Goal: Task Accomplishment & Management: Use online tool/utility

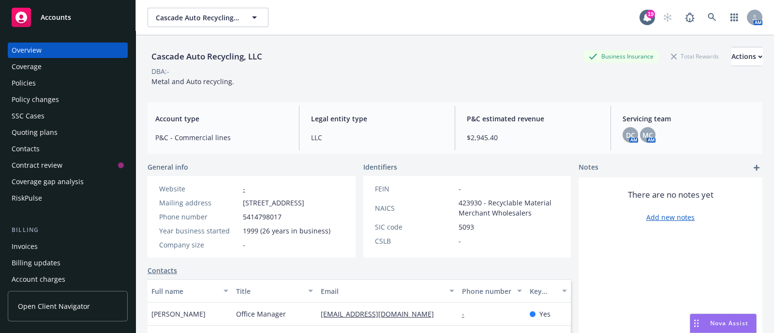
click at [31, 66] on div "Coverage" at bounding box center [27, 66] width 30 height 15
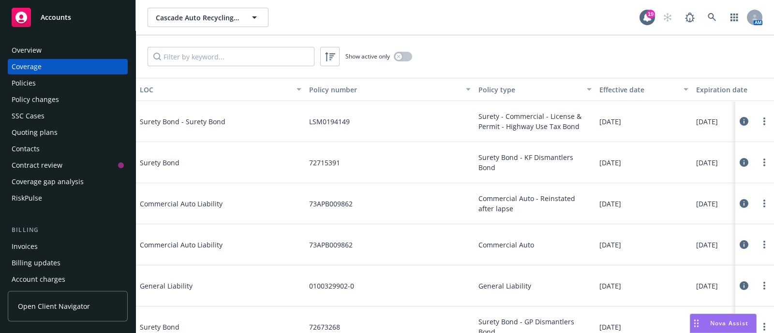
click at [29, 84] on div "Policies" at bounding box center [24, 82] width 24 height 15
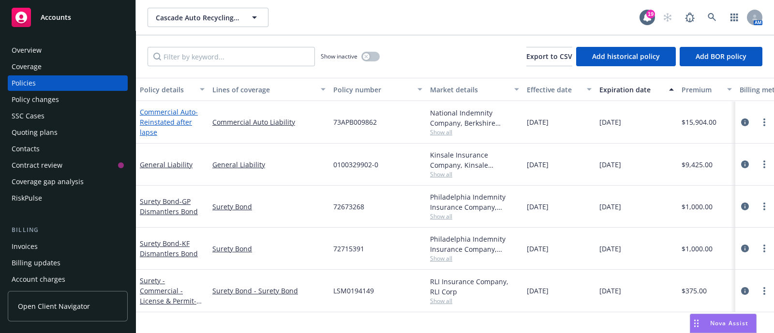
click at [154, 116] on link "Commercial Auto - Reinstated after lapse" at bounding box center [169, 122] width 58 height 30
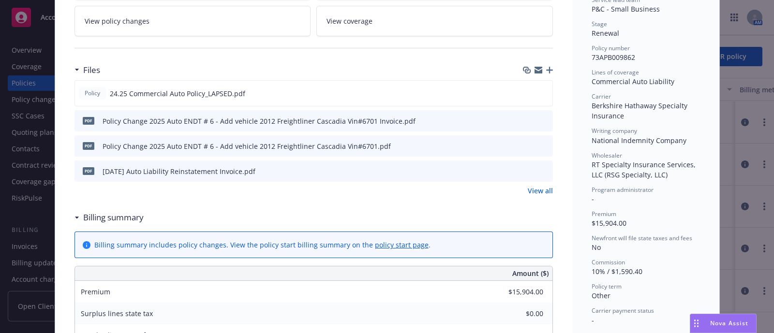
scroll to position [205, 0]
click at [535, 186] on link "View all" at bounding box center [540, 191] width 25 height 10
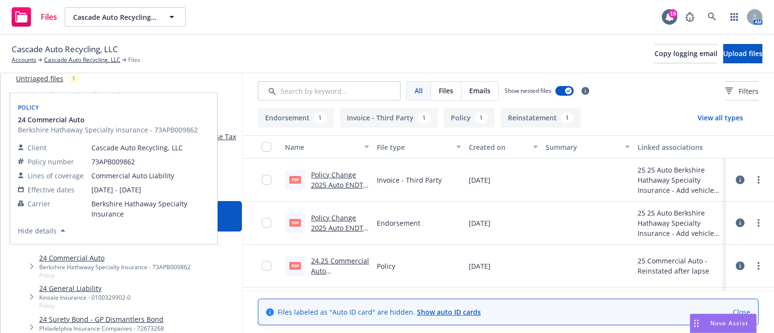
scroll to position [59, 0]
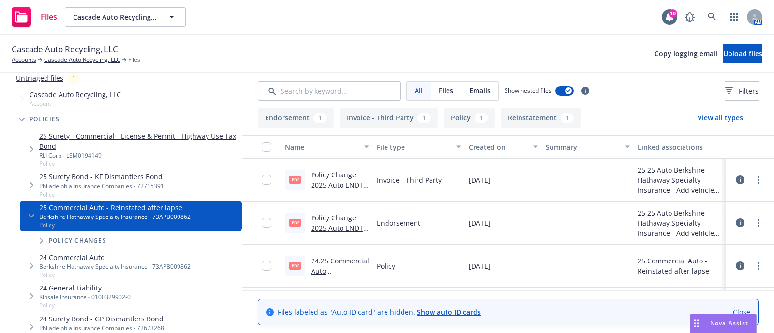
click at [82, 257] on link "24 Commercial Auto" at bounding box center [114, 257] width 151 height 10
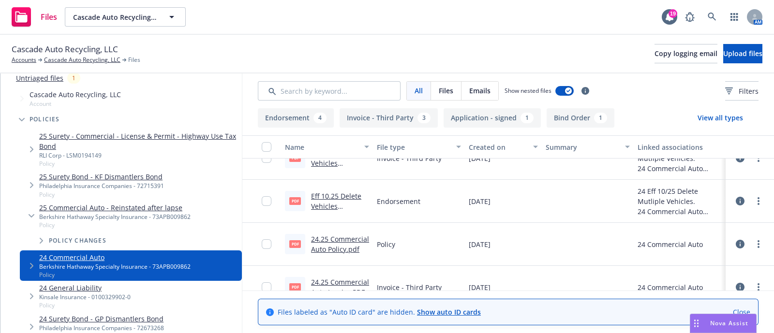
scroll to position [466, 0]
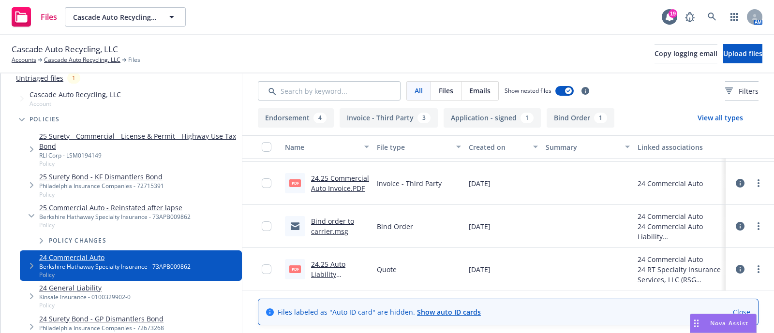
click at [341, 223] on link "Bind order to carrier.msg" at bounding box center [332, 226] width 43 height 19
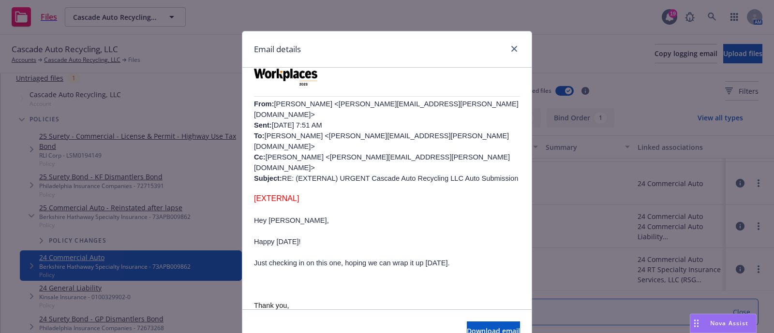
click at [100, 55] on div "Email details RE: (EXTERNAL) URGENT Cascade Auto Recycling LLC Auto Submission …" at bounding box center [387, 166] width 774 height 333
click at [511, 47] on icon "close" at bounding box center [514, 49] width 6 height 6
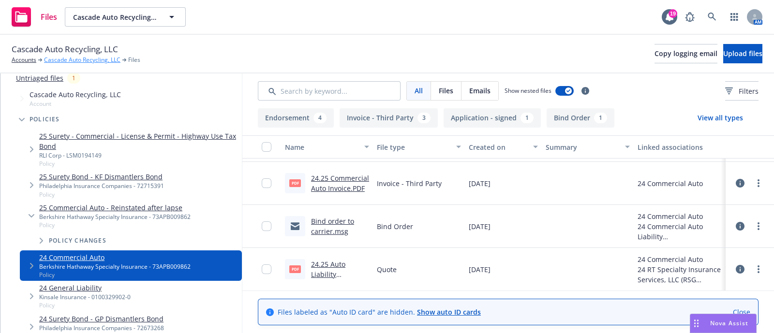
click at [78, 59] on link "Cascade Auto Recycling, LLC" at bounding box center [82, 60] width 76 height 9
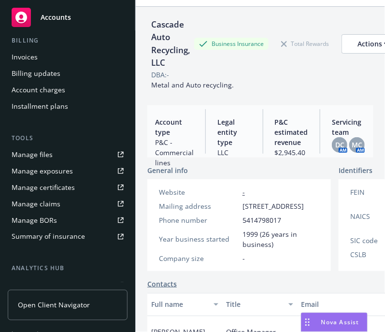
scroll to position [314, 0]
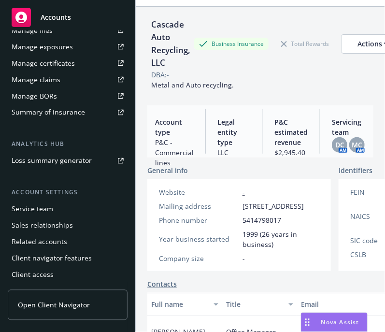
click at [39, 211] on div "Service team" at bounding box center [33, 209] width 42 height 15
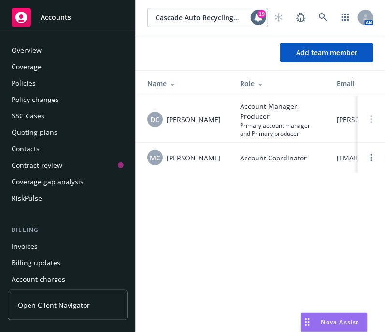
click at [32, 54] on div "Overview" at bounding box center [27, 50] width 30 height 15
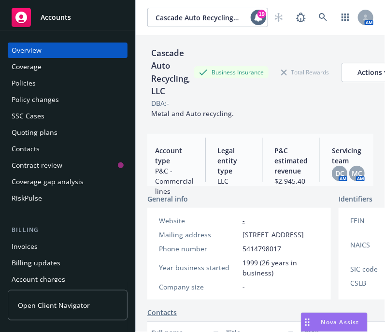
click at [27, 87] on div "Policies" at bounding box center [24, 82] width 24 height 15
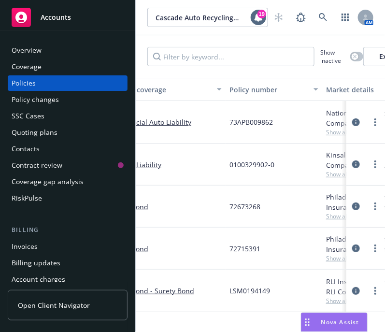
scroll to position [0, 106]
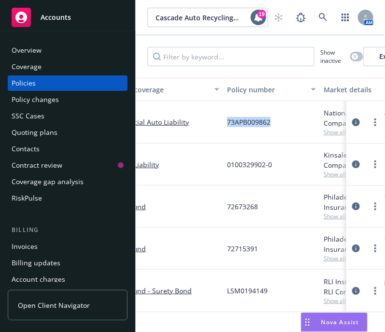
drag, startPoint x: 276, startPoint y: 128, endPoint x: 226, endPoint y: 121, distance: 50.7
click at [226, 121] on div "73APB009862" at bounding box center [271, 122] width 97 height 43
copy span "73APB009862"
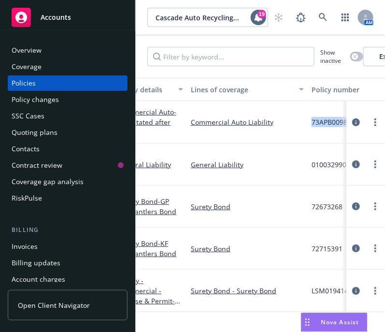
scroll to position [0, 0]
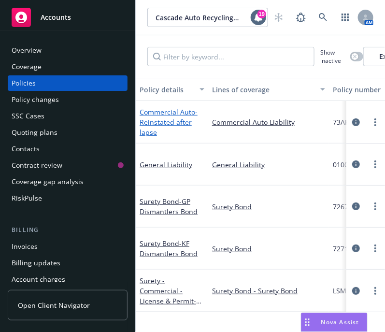
click at [177, 117] on span "- Reinstated after lapse" at bounding box center [169, 122] width 58 height 30
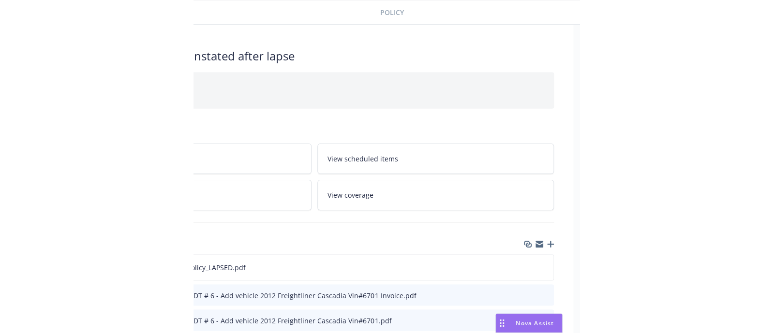
scroll to position [31, 140]
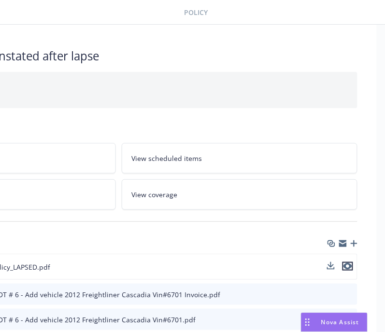
click at [348, 263] on icon "preview file" at bounding box center [348, 266] width 9 height 7
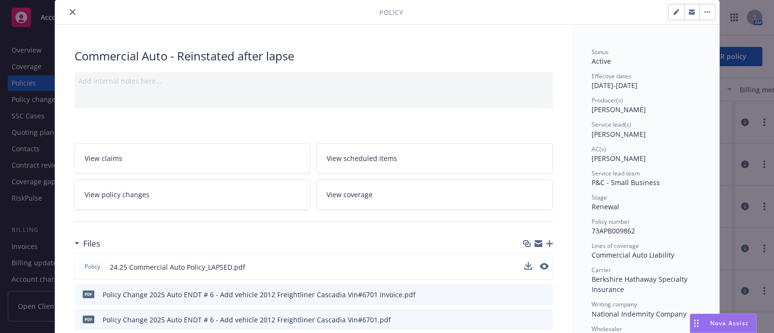
scroll to position [31, 0]
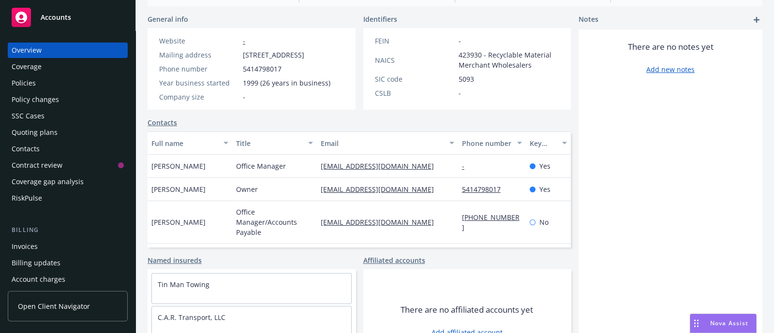
scroll to position [152, 0]
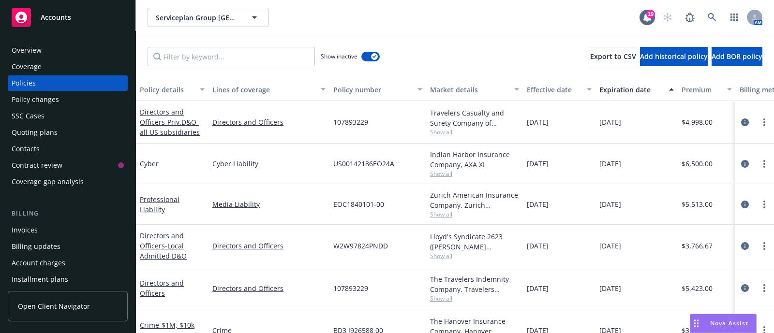
click at [49, 128] on div "Quoting plans" at bounding box center [35, 132] width 46 height 15
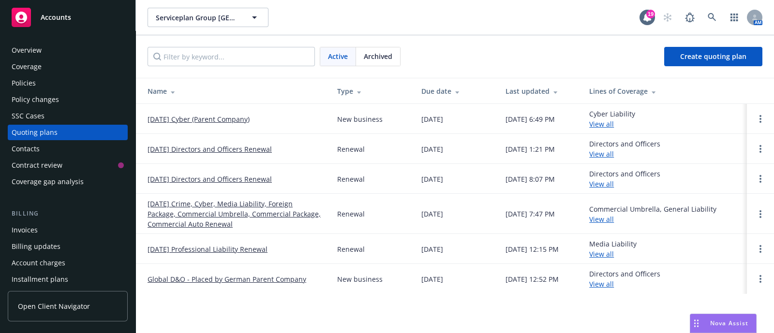
click at [360, 57] on div "Archived" at bounding box center [378, 56] width 44 height 18
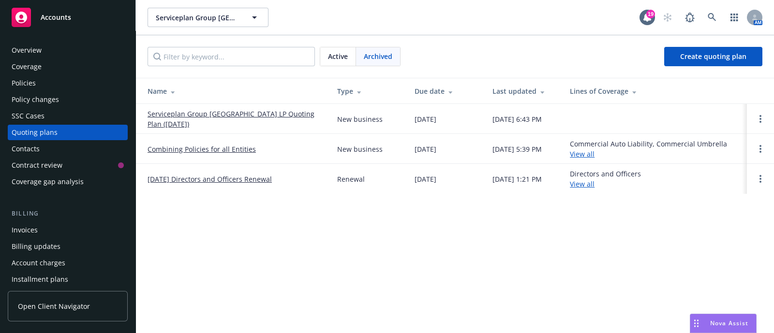
click at [328, 60] on span "Active" at bounding box center [338, 56] width 20 height 10
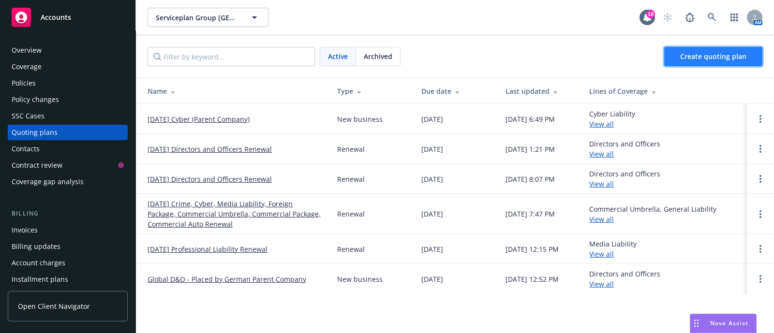
click at [701, 56] on span "Create quoting plan" at bounding box center [713, 56] width 66 height 9
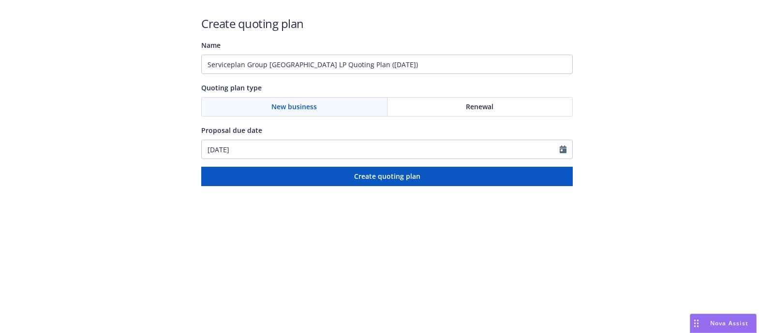
click at [435, 110] on div "Renewal" at bounding box center [479, 107] width 185 height 18
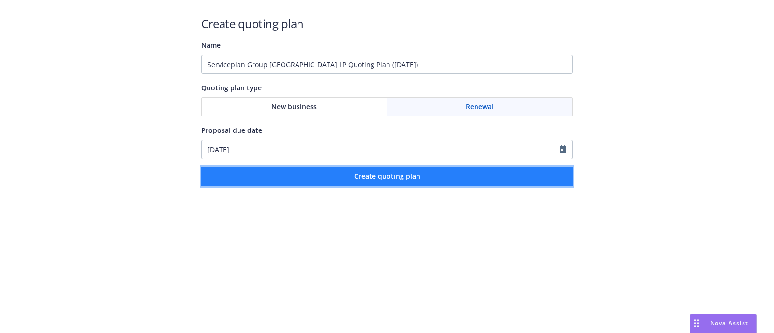
click at [383, 180] on span "Create quoting plan" at bounding box center [387, 176] width 66 height 9
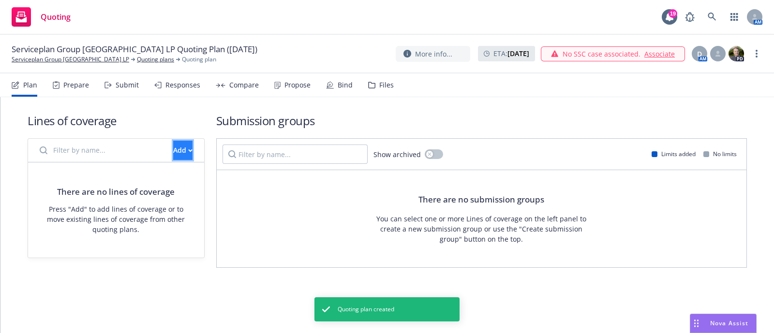
click at [179, 146] on button "Add" at bounding box center [182, 150] width 19 height 19
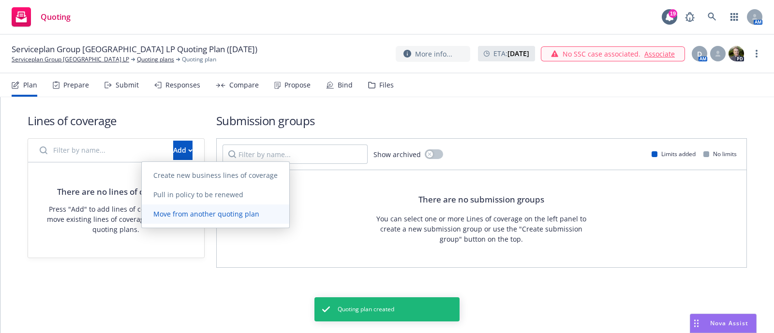
click at [217, 219] on link "Move from another quoting plan" at bounding box center [216, 214] width 148 height 19
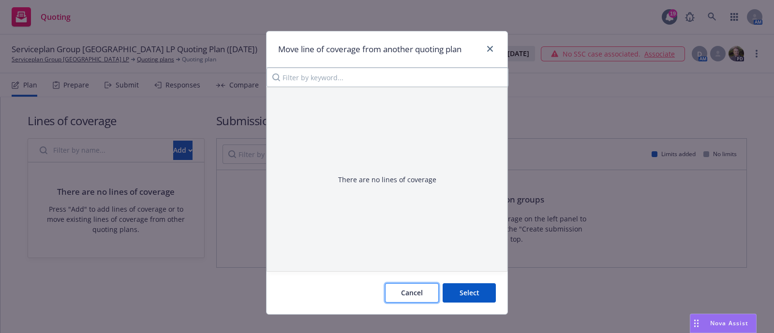
click at [409, 296] on span "Cancel" at bounding box center [412, 292] width 22 height 9
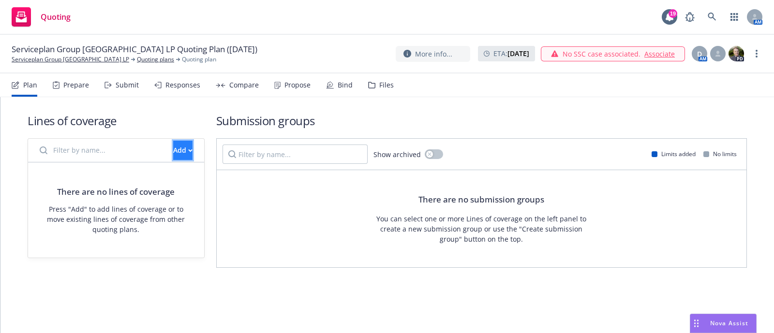
click at [173, 157] on div "Add" at bounding box center [182, 150] width 19 height 18
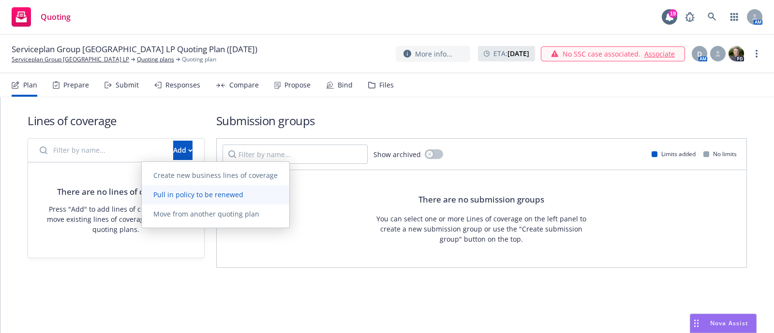
click at [177, 200] on link "Pull in policy to be renewed" at bounding box center [216, 194] width 148 height 19
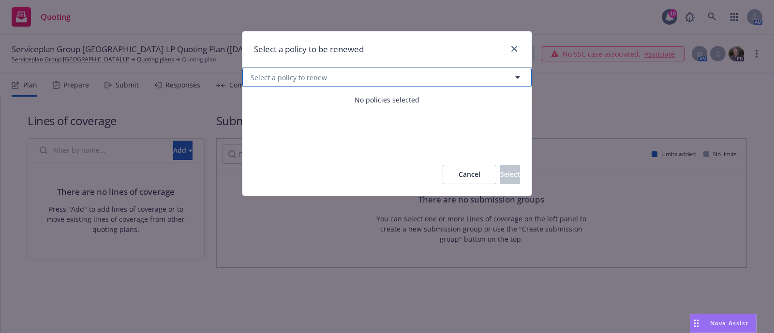
click at [351, 76] on button "Select a policy to renew" at bounding box center [386, 77] width 289 height 19
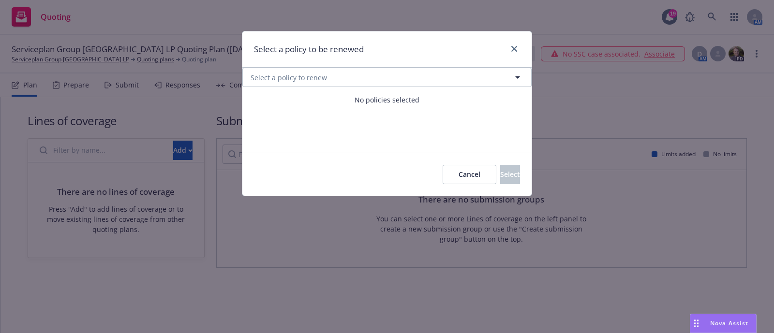
select select "ACTIVE"
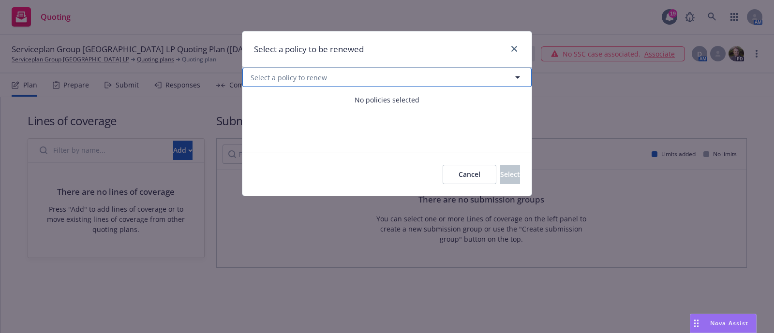
click at [322, 80] on span "Select a policy to renew" at bounding box center [289, 78] width 76 height 10
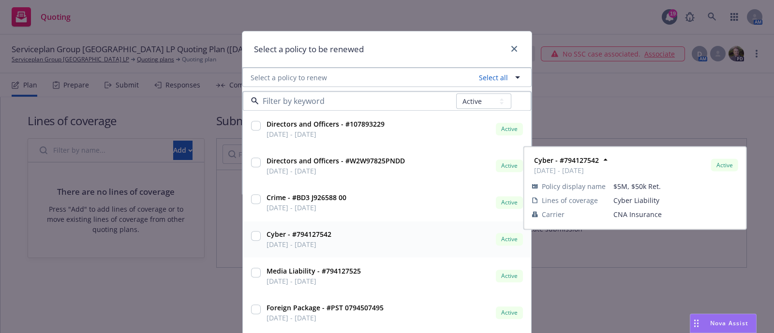
scroll to position [89, 0]
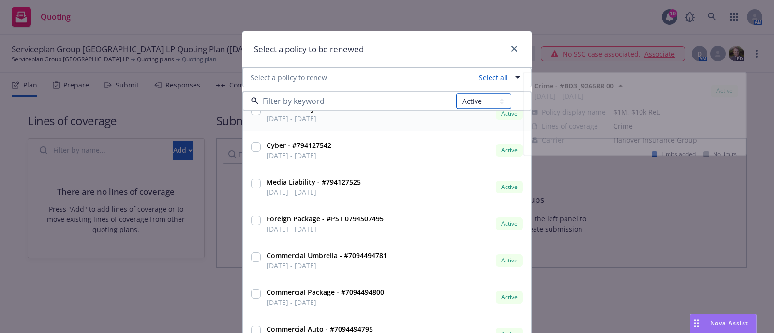
click at [468, 104] on select "All Active Upcoming Expired Cancelled" at bounding box center [483, 101] width 55 height 15
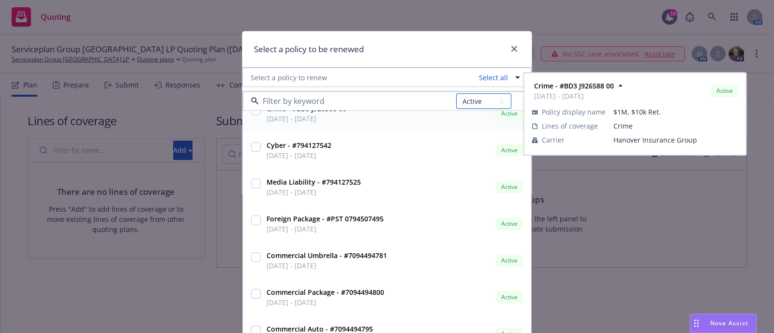
select select "EXPIRED"
click at [457, 94] on select "All Active Upcoming Expired Cancelled" at bounding box center [483, 101] width 55 height 15
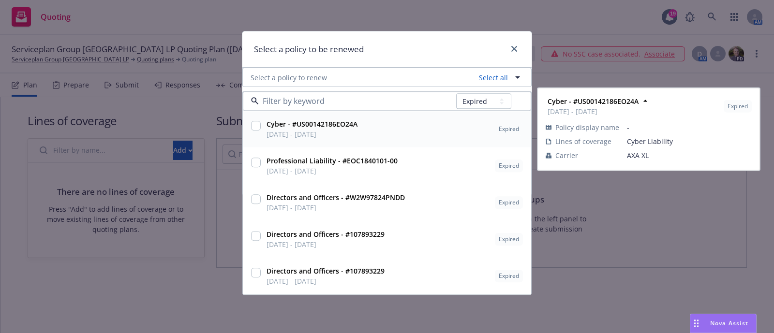
click at [257, 126] on input "checkbox" at bounding box center [256, 126] width 10 height 10
checkbox input "true"
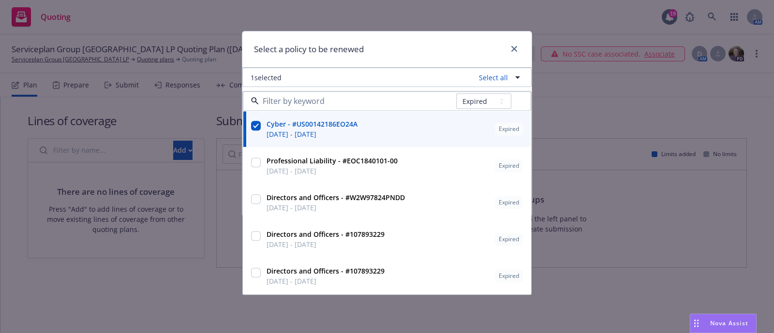
click at [429, 38] on div "Select a policy to be renewed" at bounding box center [386, 49] width 289 height 36
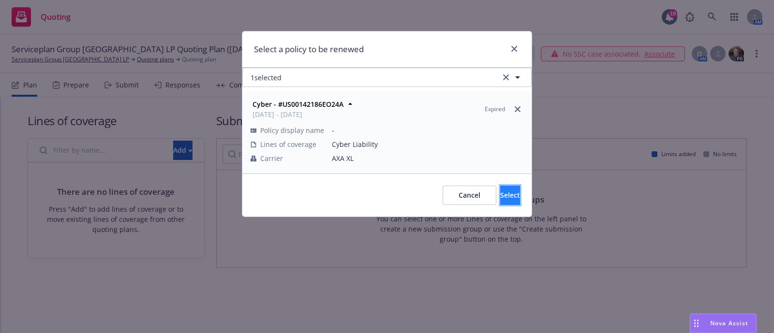
click at [500, 193] on button "Select" at bounding box center [510, 195] width 20 height 19
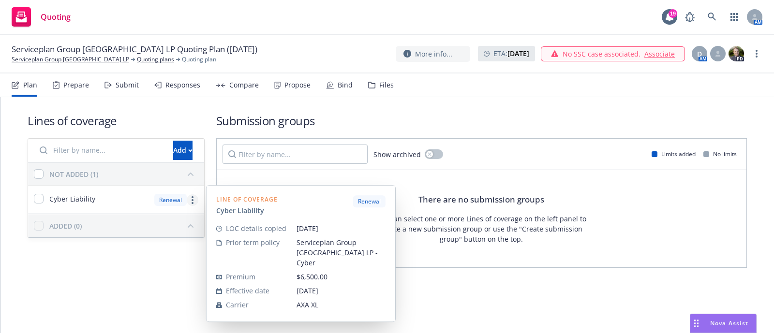
click at [193, 200] on circle "more" at bounding box center [193, 200] width 2 height 2
click at [34, 192] on div "Cyber Liability" at bounding box center [61, 200] width 67 height 28
checkbox input "true"
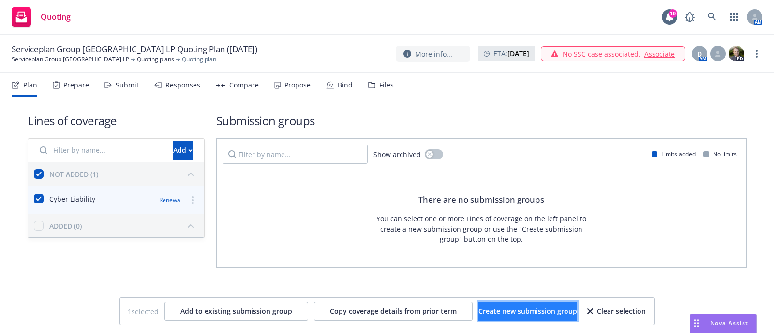
click at [531, 314] on span "Create new submission group" at bounding box center [527, 311] width 99 height 9
checkbox input "false"
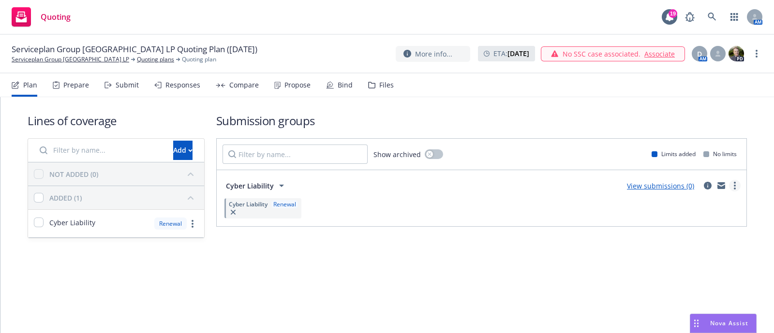
click at [736, 182] on link "more" at bounding box center [735, 186] width 12 height 12
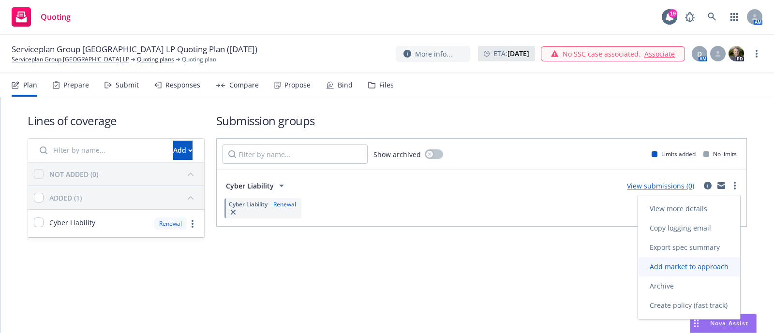
click at [705, 265] on span "Add market to approach" at bounding box center [689, 266] width 102 height 9
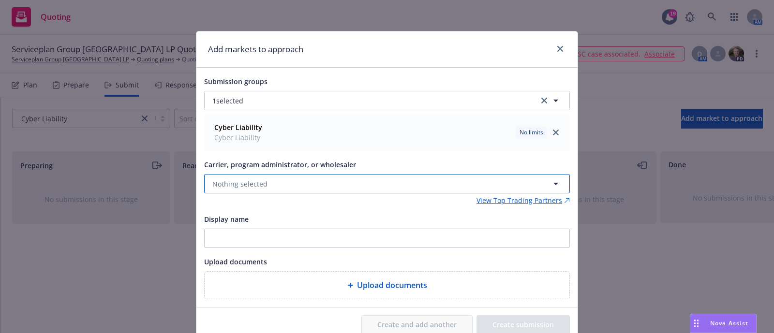
click at [285, 187] on button "Nothing selected" at bounding box center [387, 183] width 366 height 19
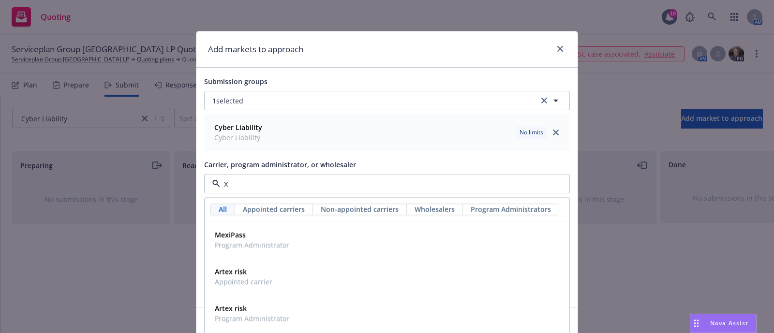
type input "xa"
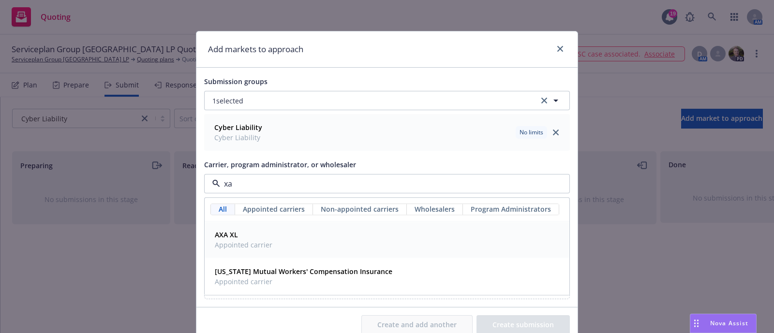
click at [275, 245] on div "AXA XL Appointed carrier" at bounding box center [387, 240] width 352 height 24
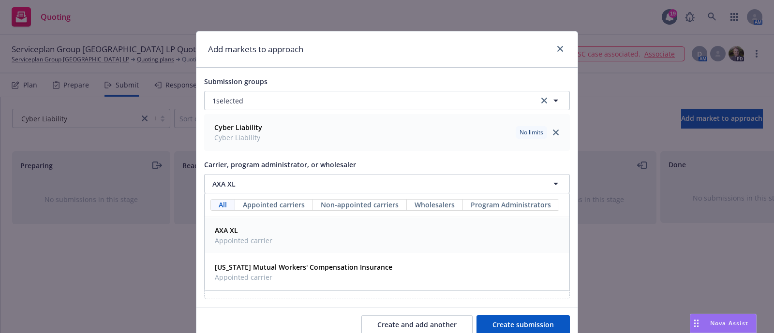
scroll to position [40, 0]
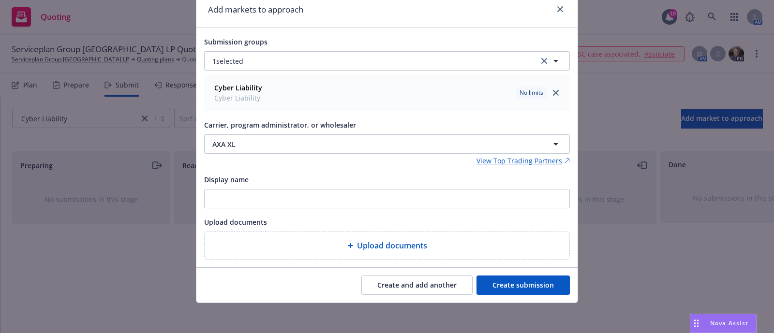
click at [496, 280] on button "Create submission" at bounding box center [522, 285] width 93 height 19
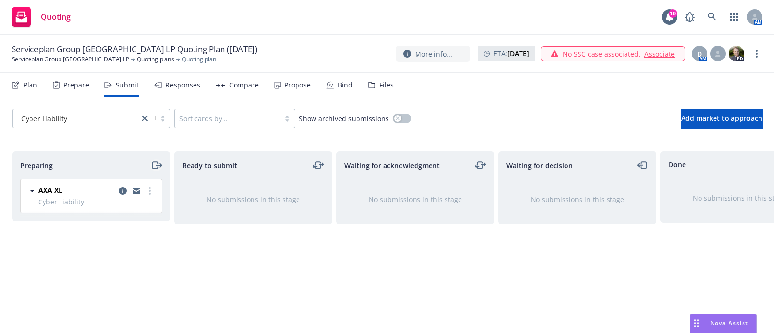
click at [155, 165] on icon "moveRight" at bounding box center [156, 166] width 11 height 12
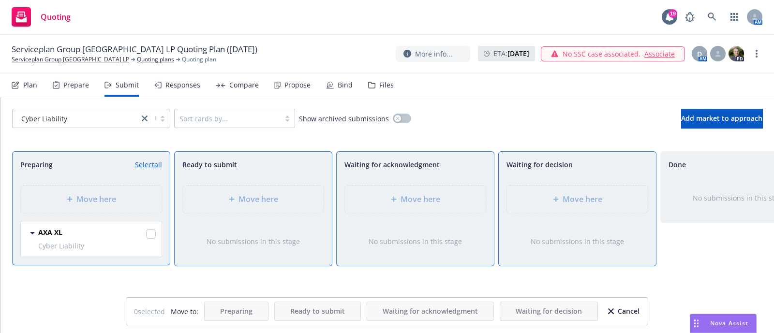
click at [148, 236] on div at bounding box center [151, 235] width 10 height 12
click at [148, 236] on input "checkbox" at bounding box center [151, 234] width 10 height 10
checkbox input "true"
click at [393, 198] on icon at bounding box center [393, 199] width 5 height 5
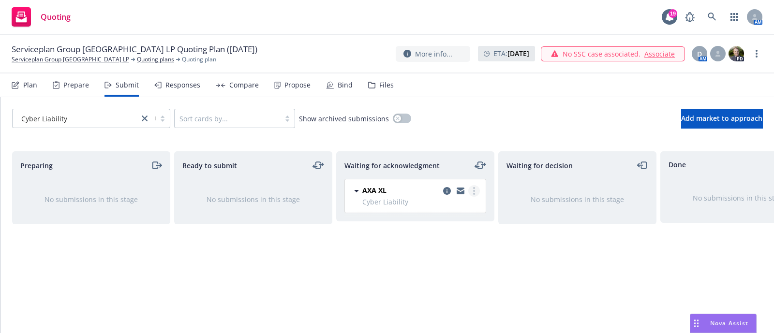
click at [479, 189] on link "more" at bounding box center [474, 191] width 12 height 12
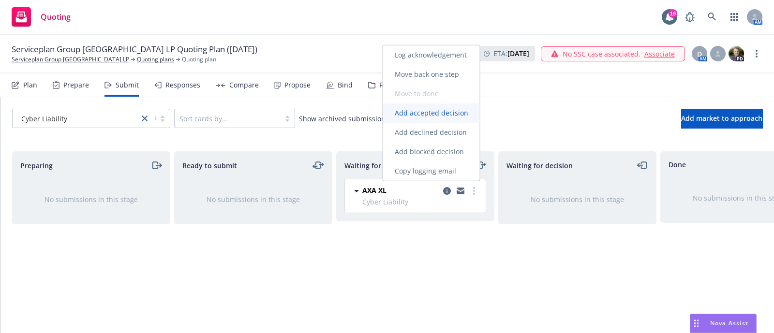
click at [450, 109] on span "Add accepted decision" at bounding box center [431, 112] width 97 height 9
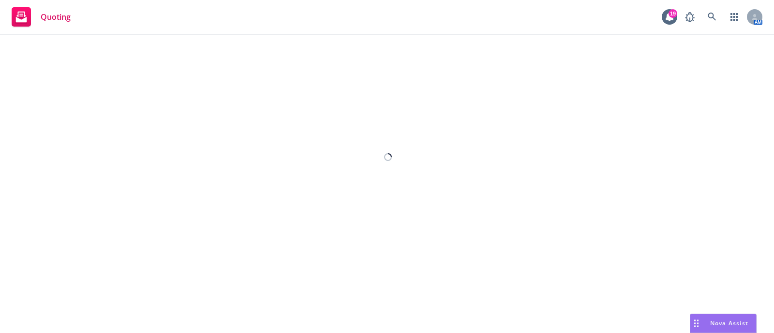
select select "12"
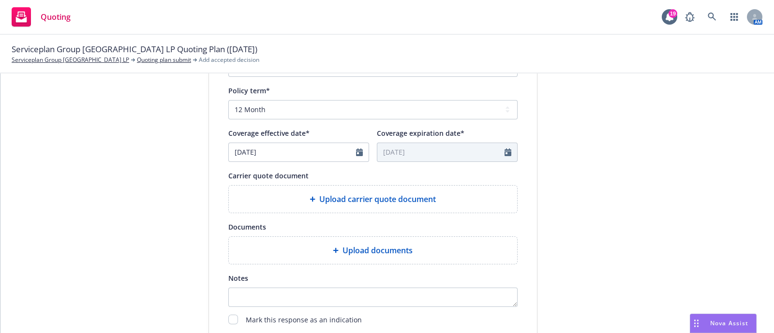
scroll to position [356, 0]
click at [383, 200] on span "Upload carrier quote document" at bounding box center [377, 199] width 117 height 12
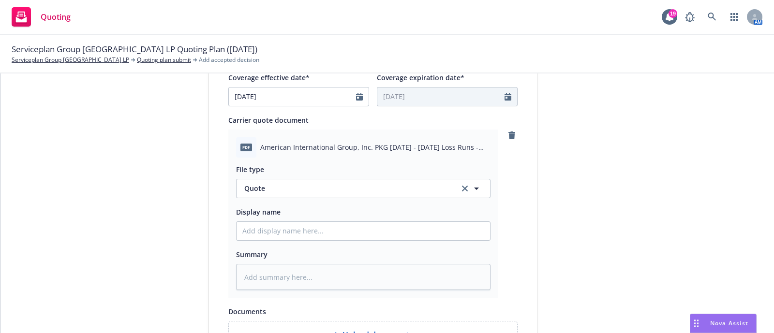
scroll to position [412, 0]
click at [360, 231] on input "Display name" at bounding box center [362, 231] width 253 height 18
type textarea "x"
type input "2"
type textarea "x"
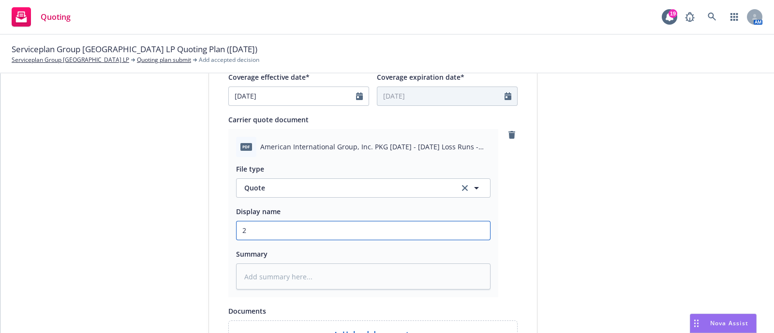
type input "25"
type textarea "x"
type input "25."
type textarea "x"
type input "25.2"
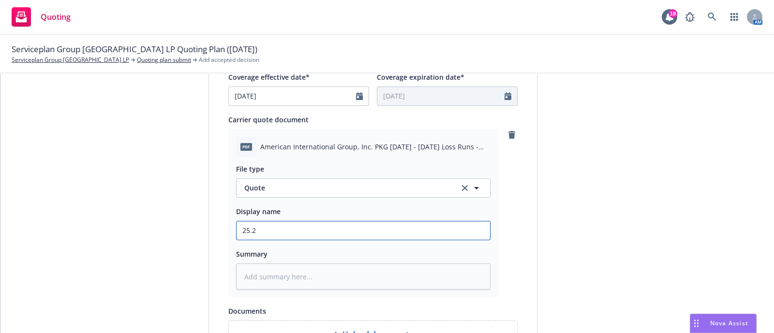
type textarea "x"
type input "25.26"
type textarea "x"
type input "25.26"
type textarea "x"
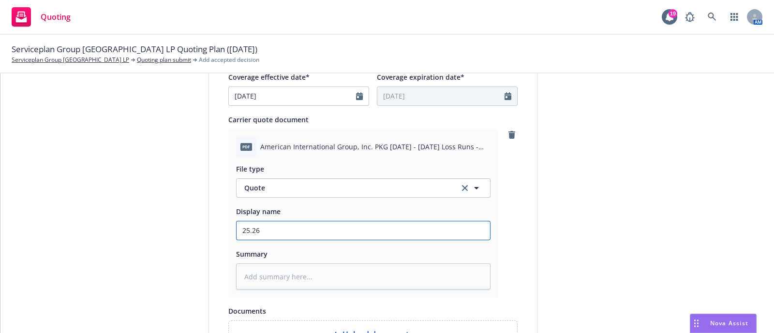
type input "25.26 C"
type textarea "x"
type input "25.26 CY"
type textarea "x"
type input "25.26 CYb"
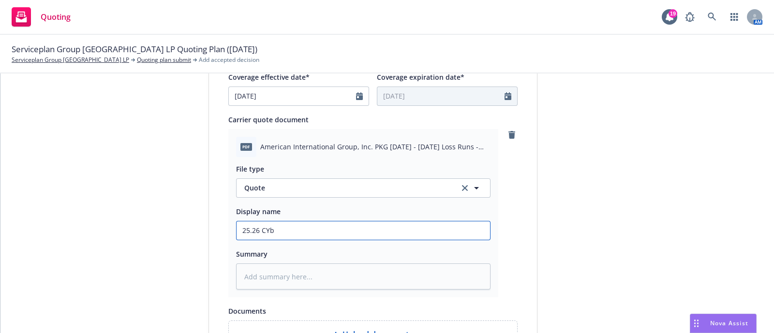
type textarea "x"
type input "25.26 CYbe"
type textarea "x"
type input "25.26 CYber"
type textarea "x"
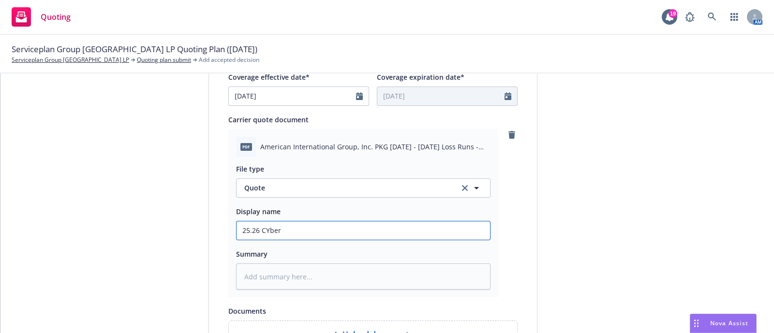
type input "25.26 CYber"
type textarea "x"
type input "25.26 CYber Q"
type textarea "x"
type input "25.26 CYber Qu"
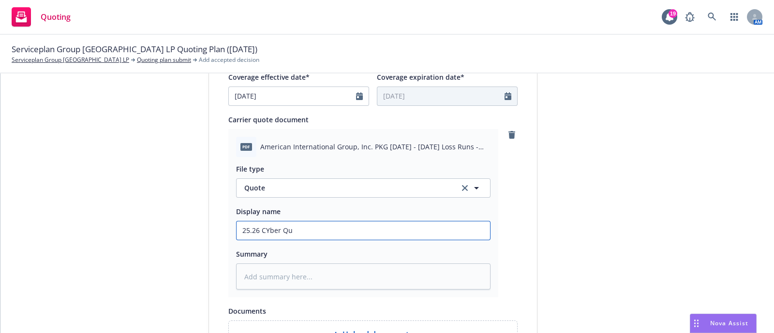
type textarea "x"
type input "25.26 CYber Q"
type textarea "x"
type input "25.26 CYber"
type textarea "x"
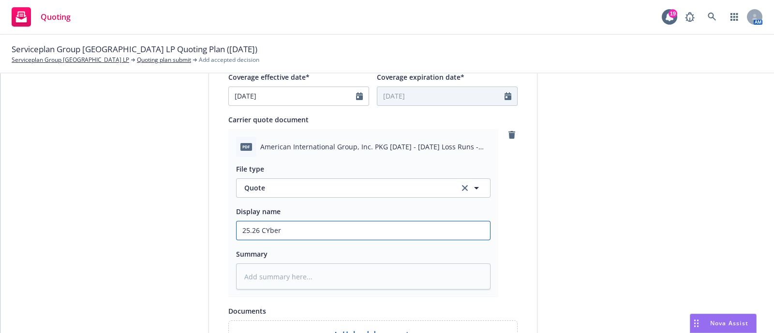
type input "25.26 CYber"
type textarea "x"
type input "25.26 CYbe"
type textarea "x"
type input "25.26 CYb"
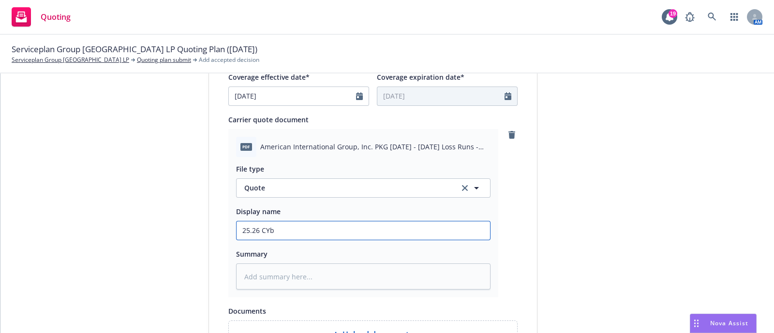
type textarea "x"
type input "25.26 CY"
type textarea "x"
type input "25.26 C"
type textarea "x"
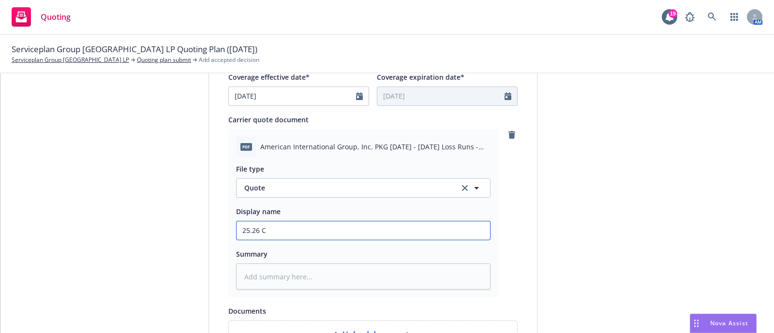
type input "25.26 Cy"
type textarea "x"
type input "25.26 Cyb"
type textarea "x"
type input "25.26 Cybe"
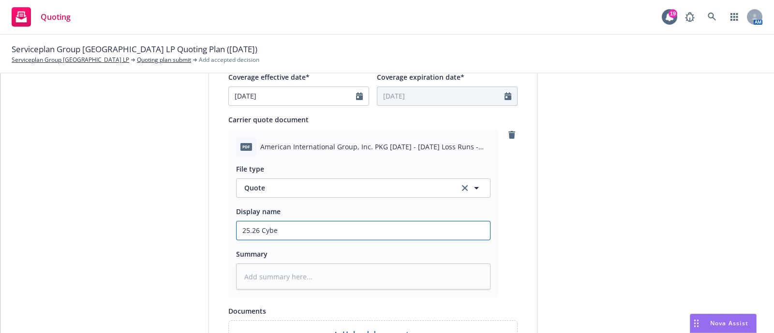
type textarea "x"
type input "25.26 Cyber"
type textarea "x"
type input "25.26 Cyber"
type textarea "x"
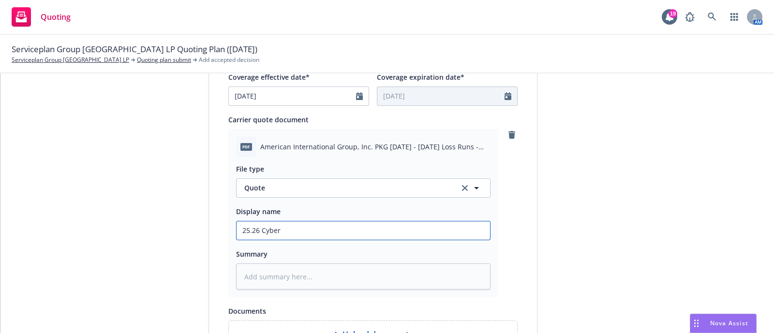
type input "25.26 Cyber ("
type textarea "x"
type input "25.26 Cyber (G"
type textarea "x"
type input "25.26 Cyber (Ge"
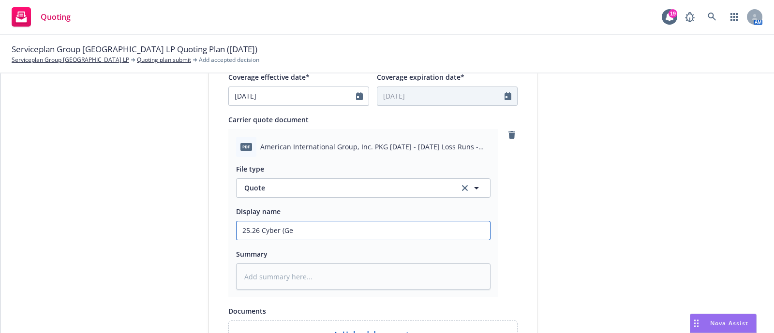
type textarea "x"
type input "25.26 Cyber (Ger"
type textarea "x"
type input "25.26 Cyber (Germ"
type textarea "x"
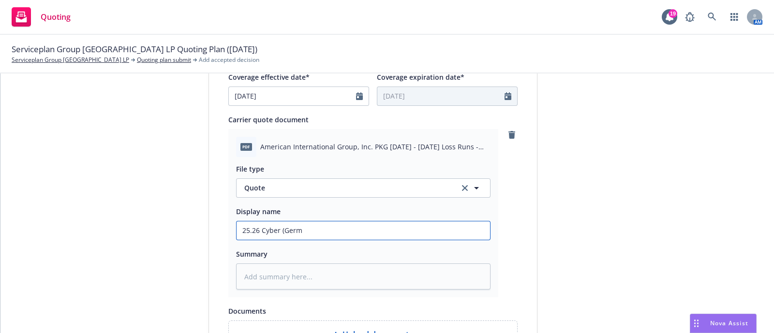
type input "25.26 Cyber (Germa"
type textarea "x"
type input "25.26 Cyber (German"
type textarea "x"
type input "25.26 Cyber (German"
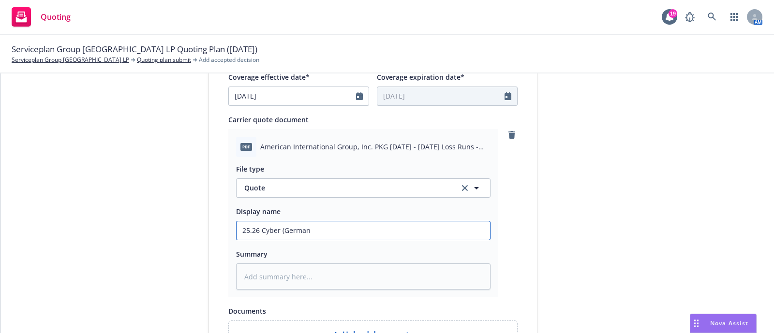
type textarea "x"
type input "25.26 Cyber (German P"
type textarea "x"
type input "25.26 Cyber (German Pa"
type textarea "x"
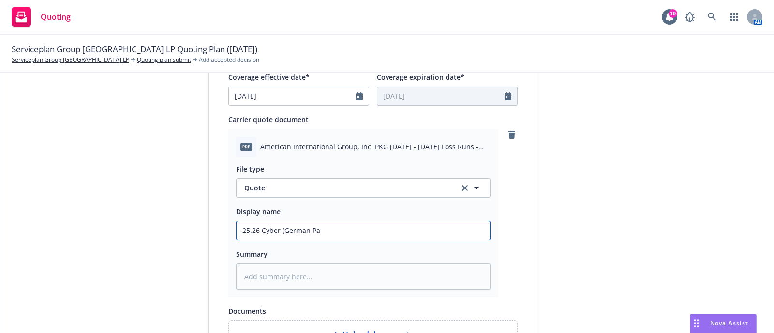
type input "25.26 Cyber (German Par"
type textarea "x"
type input "25.26 Cyber (German Pare"
type textarea "x"
type input "25.26 Cyber (German Paren"
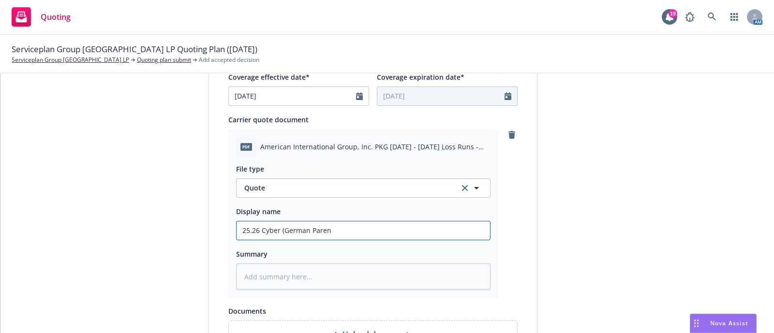
type textarea "x"
type input "25.26 Cyber (German Parent"
type textarea "x"
type input "25.26 Cyber (German Parent"
type textarea "x"
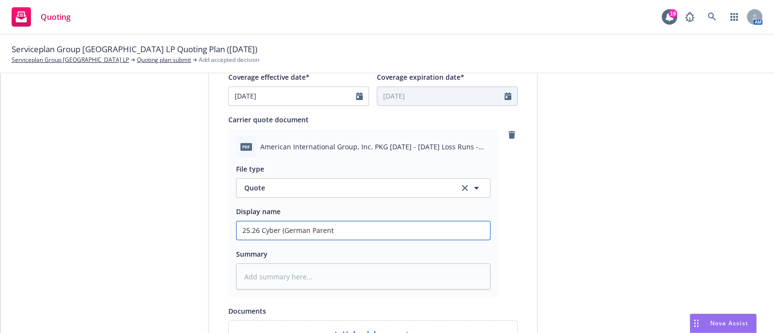
type input "25.26 Cyber (German Parent C"
type textarea "x"
type input "25.26 Cyber (German Parent Co"
type textarea "x"
type input "25.26 Cyber (German Parent Co."
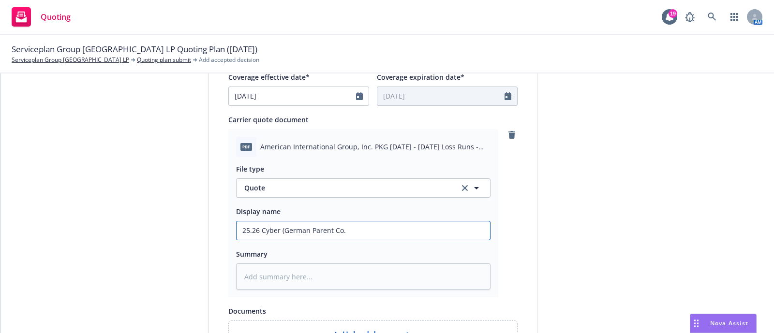
type textarea "x"
type input "25.26 Cyber (German Parent Co.)"
type textarea "x"
type input "25.26 Cyber (German Parent Co.)"
type textarea "x"
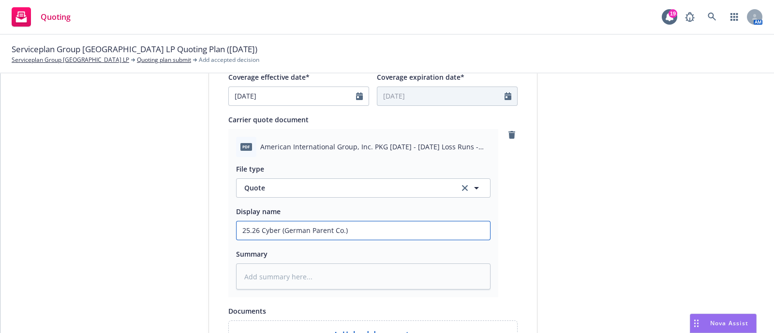
type input "25.26 Cyber (German Parent Co.) Q"
type textarea "x"
type input "25.26 Cyber (German Parent Co.) Qu"
type textarea "x"
type input "25.26 Cyber (German Parent Co.) Quo"
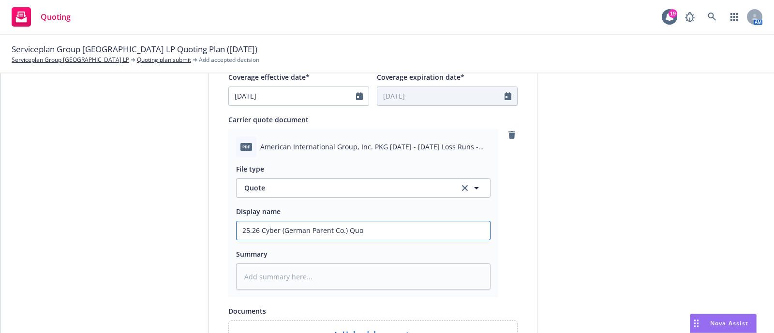
type textarea "x"
type input "25.26 Cyber (German Parent Co.) Quot"
type textarea "x"
type input "25.26 Cyber (German Parent Co.) Quote"
click at [257, 229] on input "25.26 Cyber (German Parent Co.) Quote" at bounding box center [362, 231] width 253 height 18
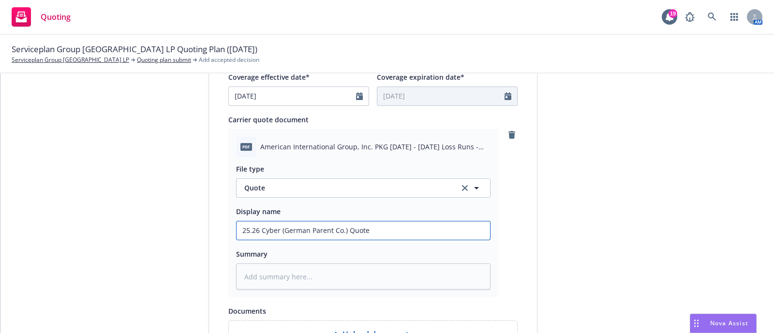
type textarea "x"
type input "25.26 ACyber (German Parent Co.) Quote"
type textarea "x"
type input "25.26 AXCyber (German Parent Co.) Quote"
type textarea "x"
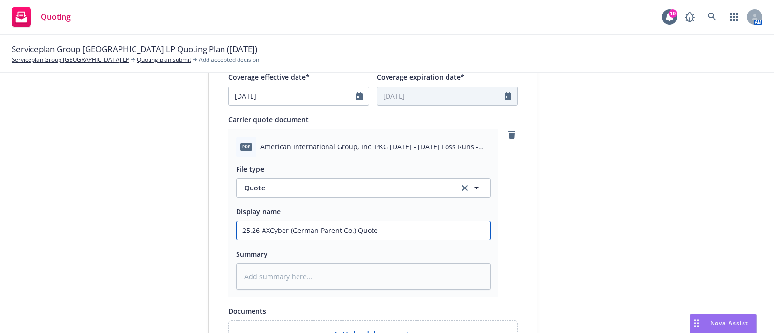
type input "25.26 AXACyber (German Parent Co.) Quote"
type textarea "x"
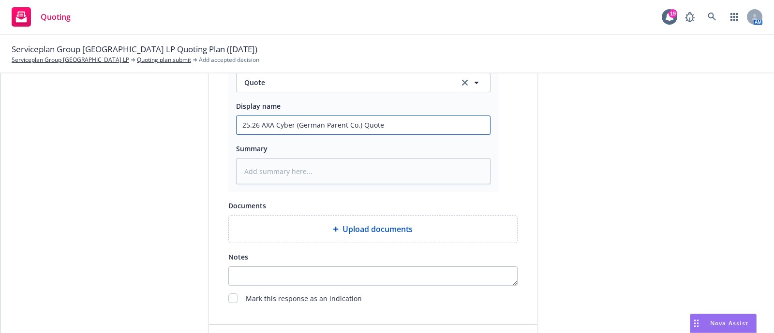
scroll to position [567, 0]
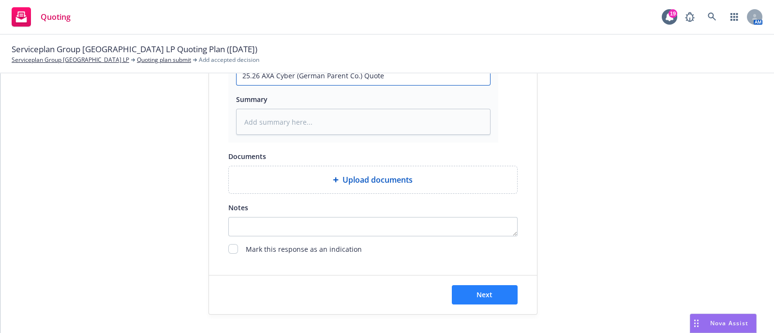
type input "25.26 AXA Cyber (German Parent Co.) Quote"
click at [479, 290] on span "Next" at bounding box center [484, 294] width 16 height 9
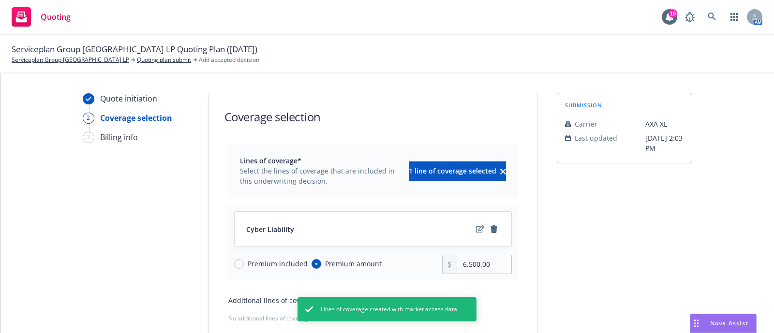
scroll to position [46, 0]
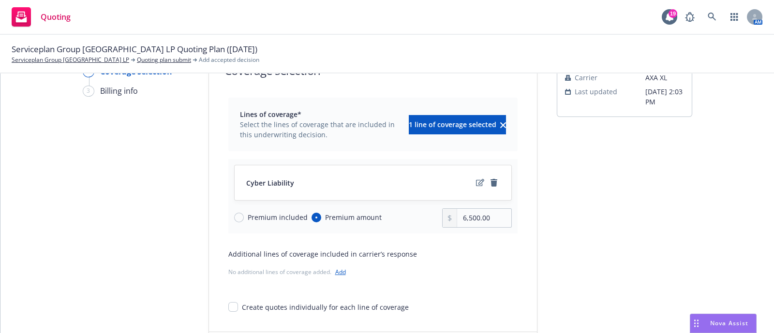
click at [144, 228] on div "Quote initiation 2 Coverage selection 3 Billing info" at bounding box center [136, 208] width 106 height 325
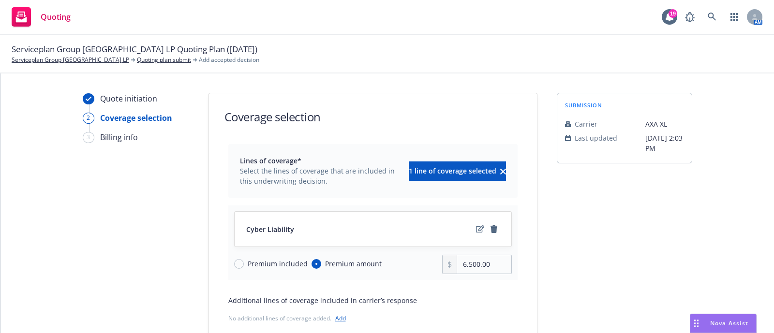
scroll to position [103, 0]
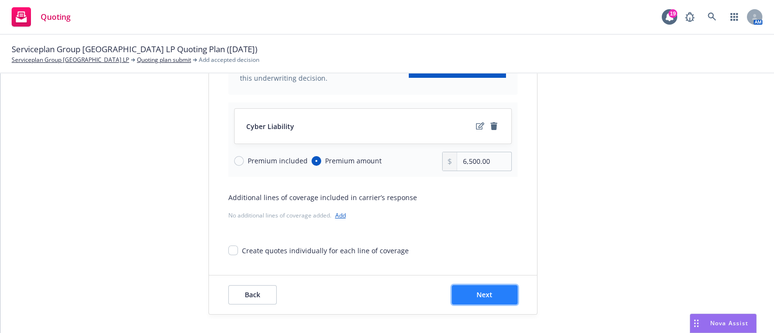
click at [482, 291] on span "Next" at bounding box center [484, 294] width 16 height 9
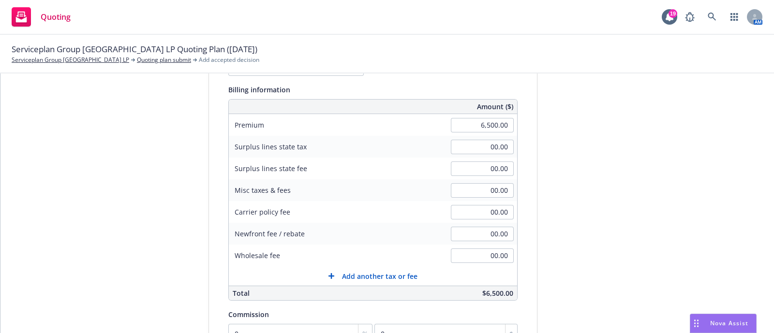
scroll to position [0, 0]
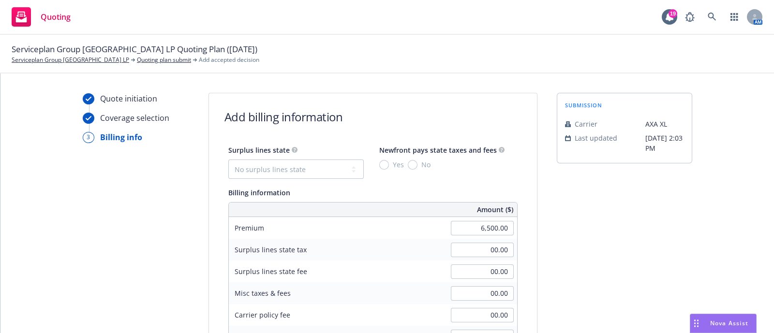
click at [417, 166] on span "No" at bounding box center [423, 165] width 13 height 10
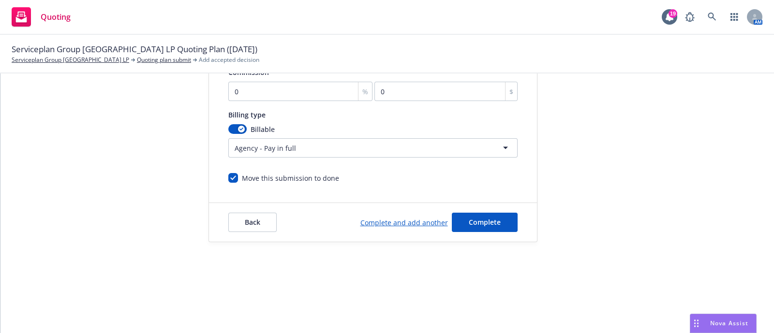
scroll to position [72, 0]
click at [245, 218] on span "Back" at bounding box center [252, 222] width 15 height 9
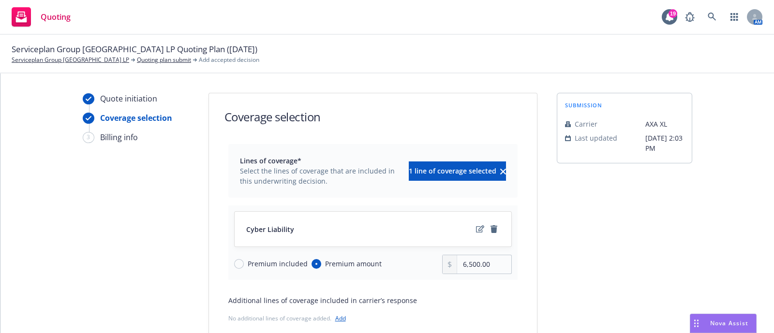
scroll to position [103, 0]
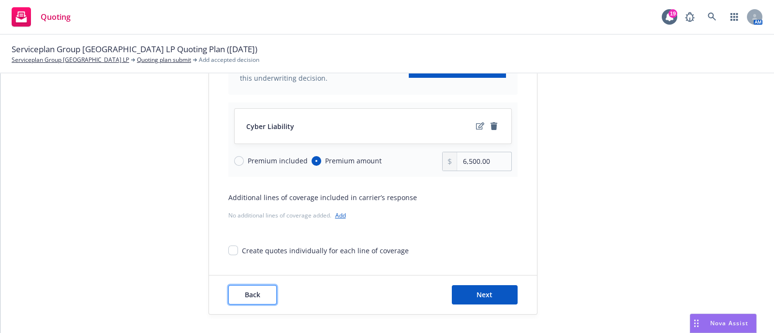
click at [267, 290] on button "Back" at bounding box center [252, 294] width 48 height 19
type textarea "x"
select select "12"
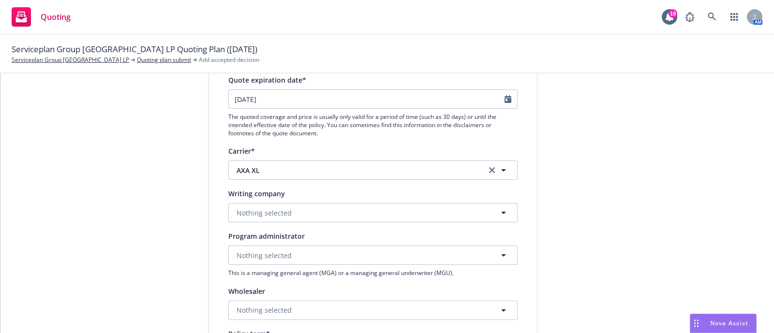
scroll to position [119, 0]
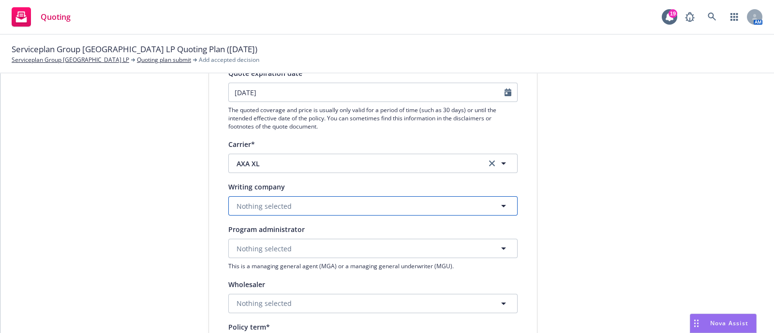
click at [314, 211] on button "Nothing selected" at bounding box center [372, 205] width 289 height 19
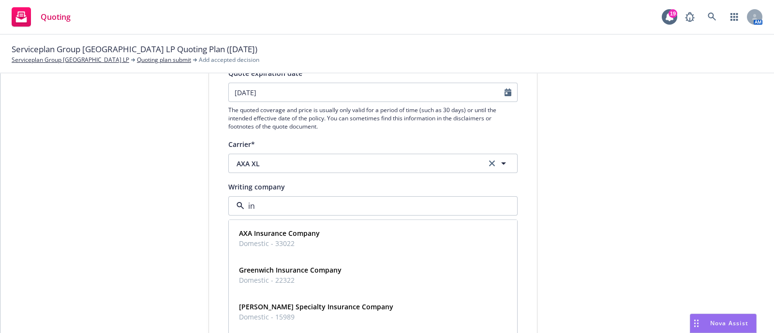
type input "ind"
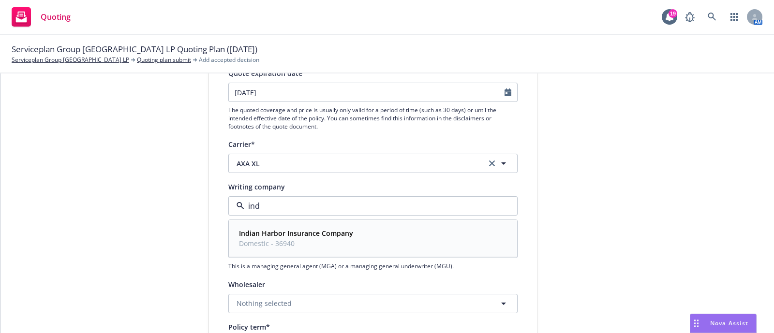
click at [321, 248] on span "Domestic - 36940" at bounding box center [296, 244] width 114 height 10
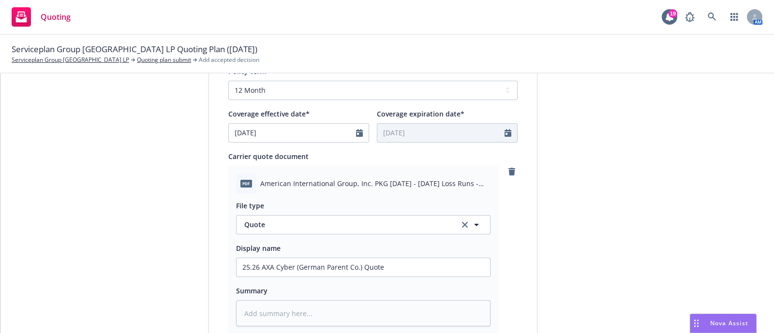
scroll to position [567, 0]
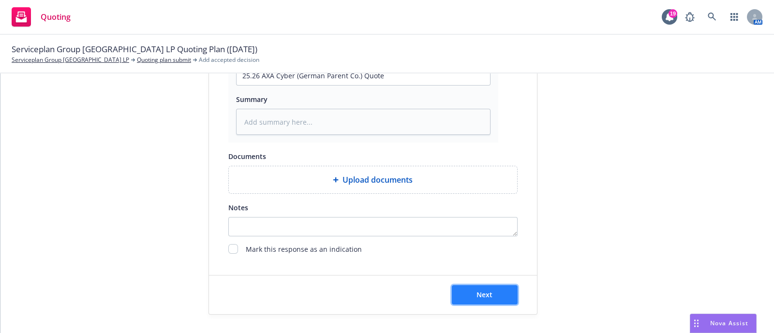
click at [492, 288] on button "Next" at bounding box center [485, 294] width 66 height 19
type textarea "x"
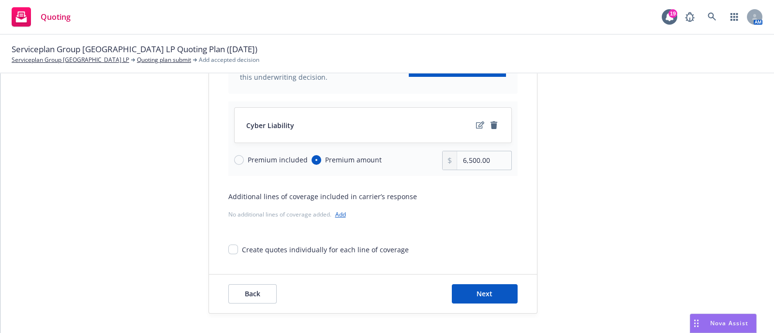
scroll to position [103, 0]
click at [209, 189] on div "Lines of coverage* Select the lines of coverage that are included in this under…" at bounding box center [373, 148] width 328 height 215
click at [489, 288] on button "Next" at bounding box center [485, 294] width 66 height 19
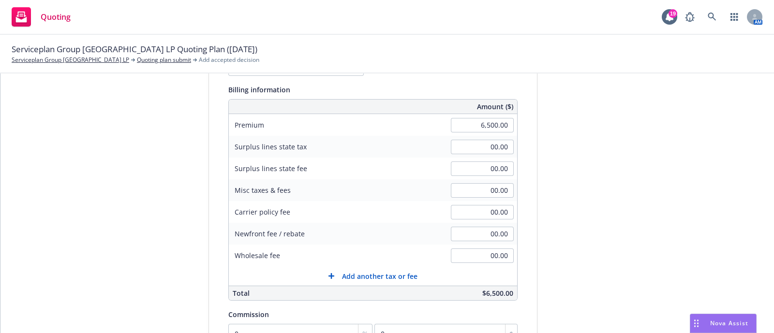
scroll to position [195, 0]
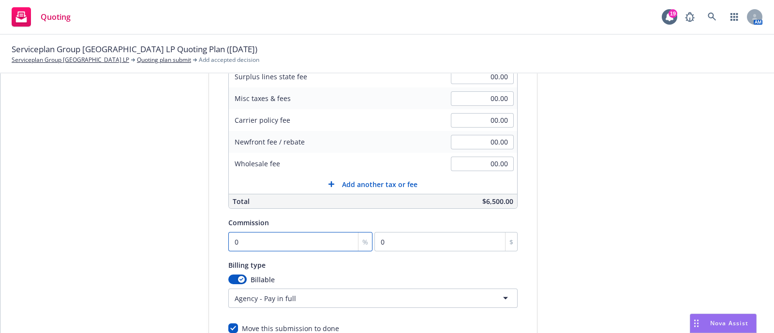
click at [308, 247] on input "0" at bounding box center [300, 241] width 145 height 19
type input "1"
type input "65"
type input "15"
type input "975"
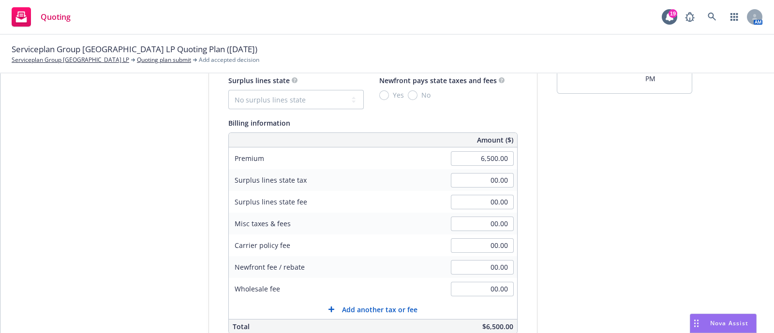
scroll to position [273, 0]
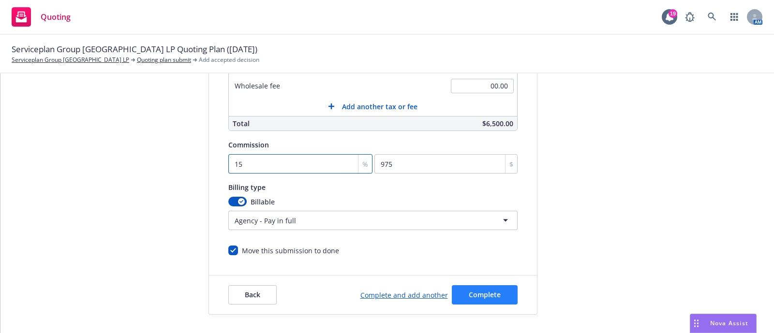
type input "15"
click at [492, 285] on button "Complete" at bounding box center [485, 294] width 66 height 19
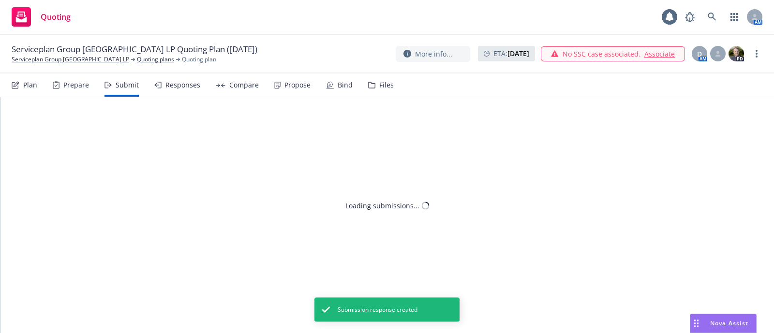
click at [492, 284] on div "Loading submissions..." at bounding box center [386, 215] width 773 height 236
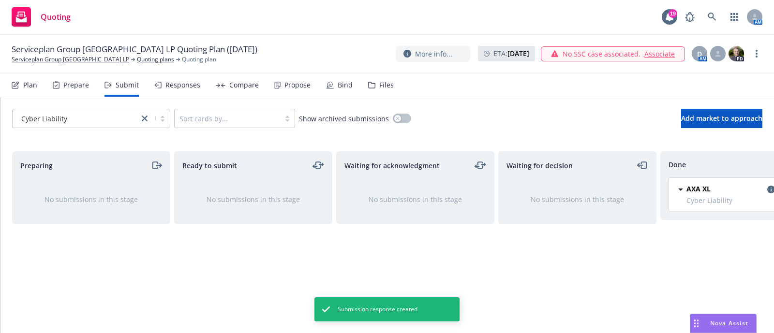
click at [290, 83] on div "Propose" at bounding box center [297, 85] width 26 height 8
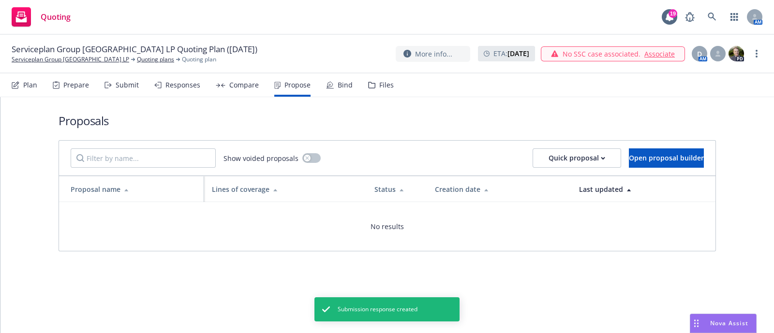
click at [570, 147] on div "Show voided proposals Quick proposal Open proposal builder" at bounding box center [387, 158] width 656 height 35
click at [569, 149] on div "Quick proposal" at bounding box center [576, 158] width 57 height 18
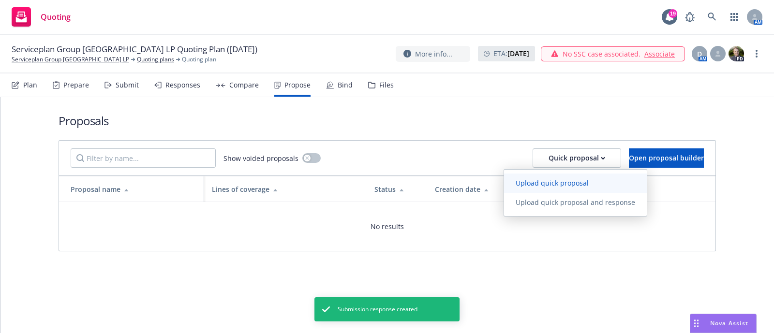
click at [563, 178] on span "Upload quick proposal" at bounding box center [552, 182] width 96 height 9
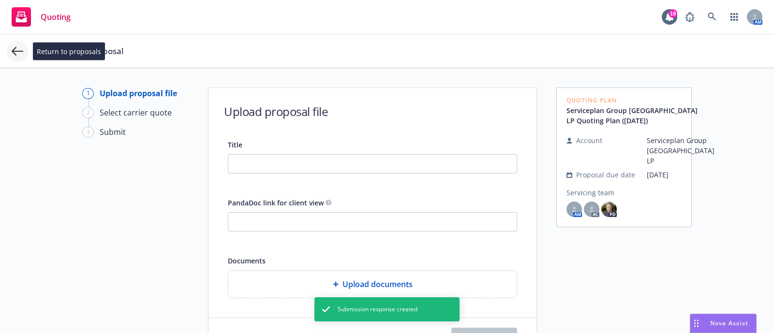
click at [12, 50] on icon at bounding box center [18, 51] width 12 height 9
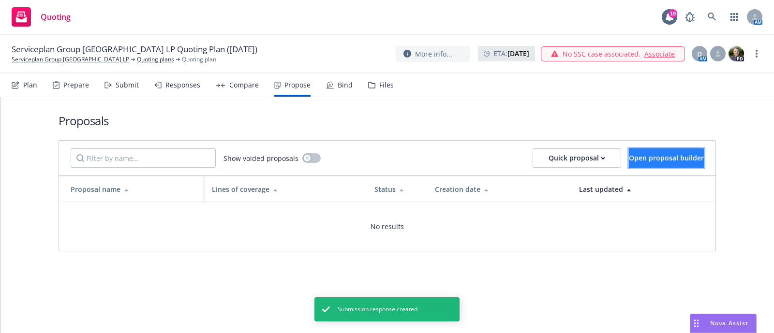
click at [640, 158] on span "Open proposal builder" at bounding box center [666, 157] width 75 height 9
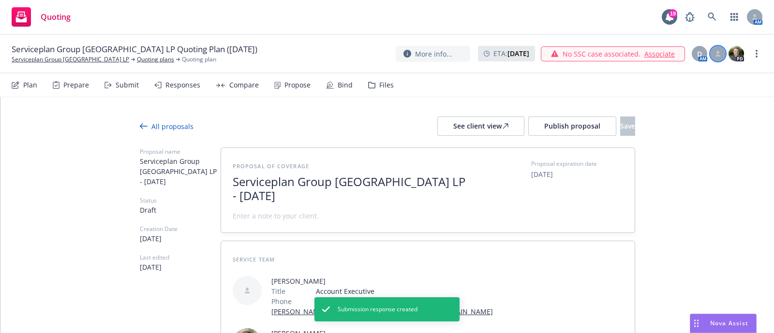
click at [719, 59] on div at bounding box center [717, 53] width 15 height 15
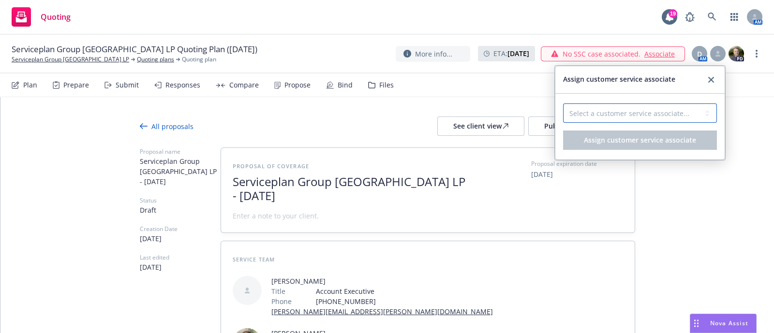
click at [619, 121] on select "Select a customer service associate... Miles [PERSON_NAME]" at bounding box center [640, 112] width 154 height 19
select select "543f6bf1-3603-460b-ae22-0ecee4f5b2c1"
click at [563, 103] on select "Select a customer service associate... Miles [PERSON_NAME]" at bounding box center [640, 112] width 154 height 19
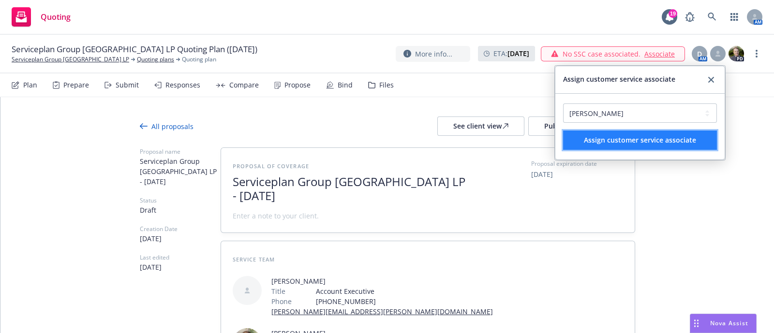
click at [602, 143] on span "Assign customer service associate" at bounding box center [640, 139] width 112 height 9
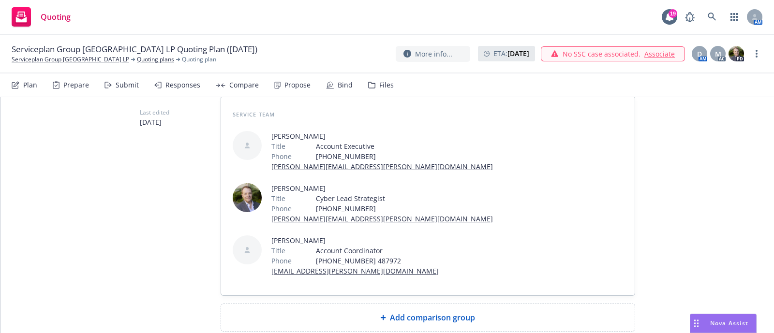
scroll to position [148, 0]
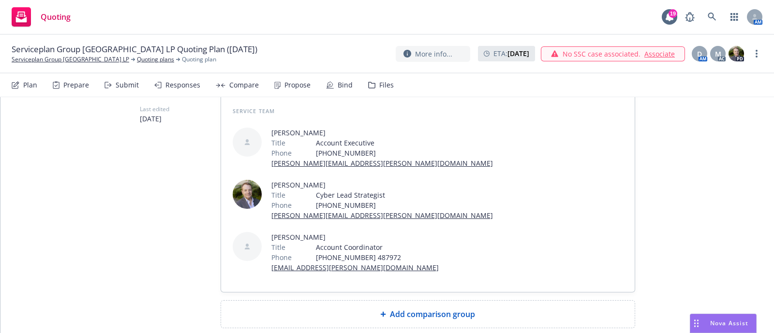
click at [445, 301] on div "Add comparison group" at bounding box center [428, 314] width 414 height 27
click at [305, 312] on span at bounding box center [428, 318] width 390 height 12
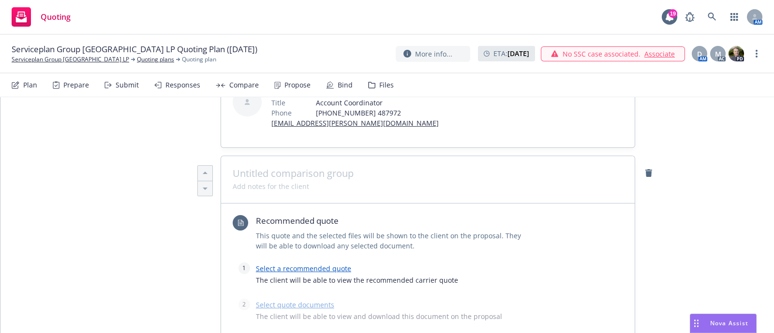
scroll to position [294, 0]
click at [304, 264] on link "Select a recommended quote" at bounding box center [303, 268] width 95 height 9
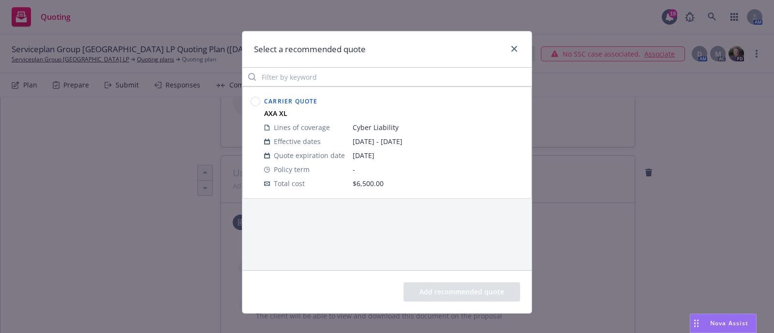
click at [251, 101] on circle at bounding box center [255, 101] width 9 height 9
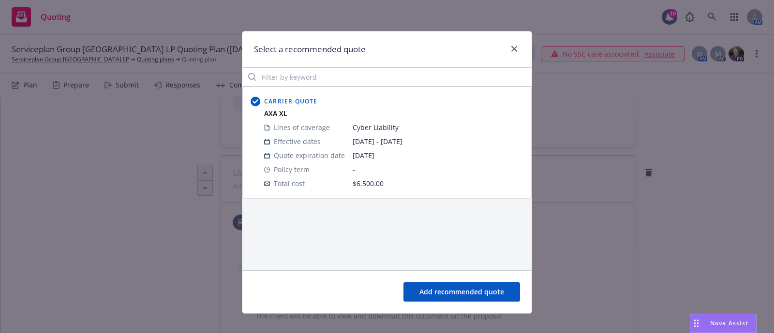
click at [447, 288] on button "Add recommended quote" at bounding box center [461, 291] width 117 height 19
type textarea "x"
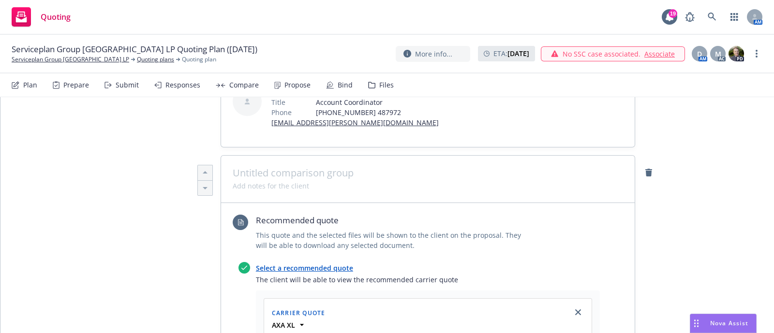
click at [325, 83] on div "Serviceplan Group [GEOGRAPHIC_DATA] LP Quoting Plan ([DATE]) Serviceplan Group …" at bounding box center [387, 184] width 774 height 298
click at [302, 167] on span at bounding box center [428, 173] width 390 height 12
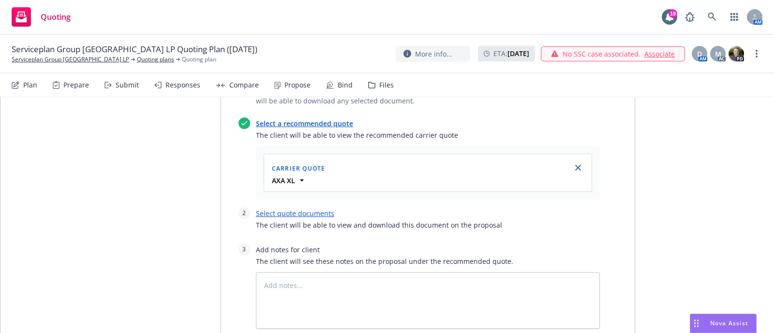
scroll to position [439, 0]
click at [305, 208] on link "Select quote documents" at bounding box center [295, 212] width 78 height 9
type textarea "x"
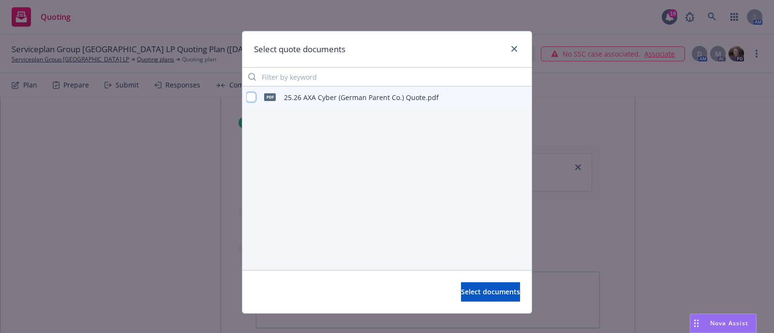
click at [247, 101] on input "checkbox" at bounding box center [251, 97] width 10 height 10
checkbox input "true"
click at [462, 289] on span "Select documents" at bounding box center [490, 291] width 59 height 9
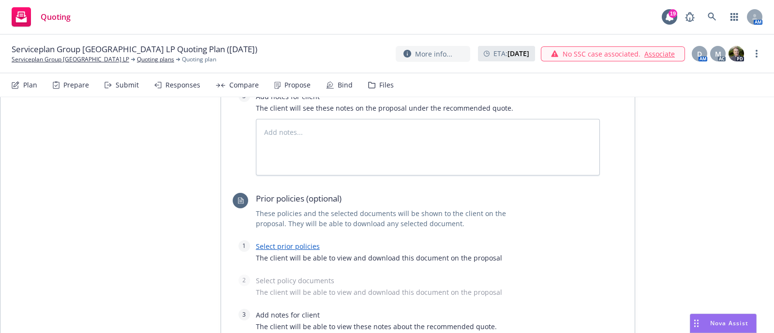
scroll to position [614, 0]
click at [282, 241] on link "Select prior policies" at bounding box center [288, 245] width 64 height 9
type textarea "x"
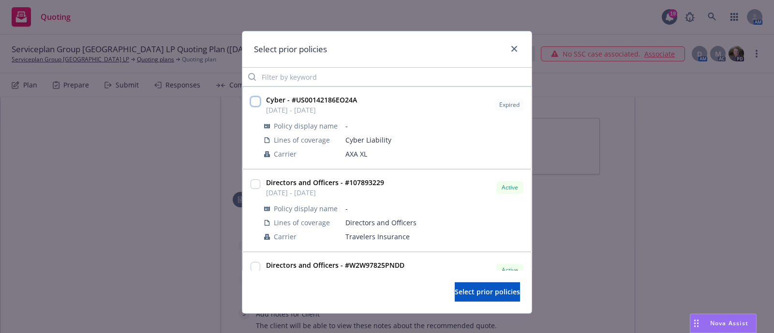
click at [251, 99] on input "checkbox" at bounding box center [256, 102] width 10 height 10
checkbox input "true"
click at [478, 296] on span "Select prior policies" at bounding box center [487, 291] width 65 height 9
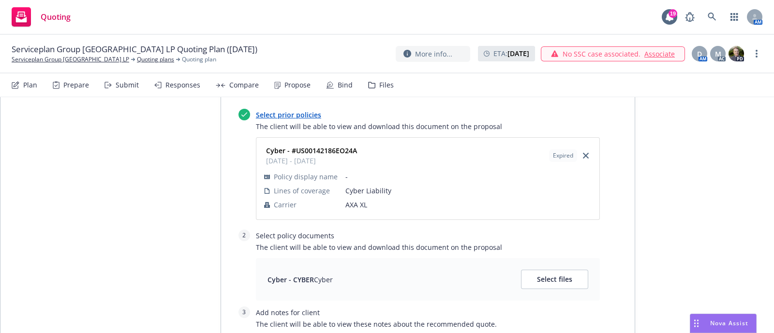
scroll to position [738, 0]
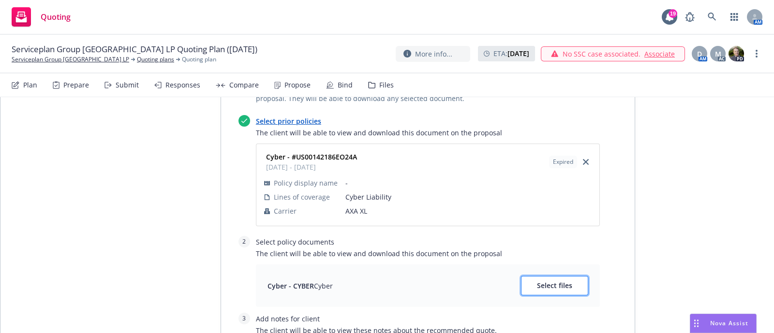
click at [547, 281] on span "Select files" at bounding box center [554, 285] width 35 height 9
type textarea "x"
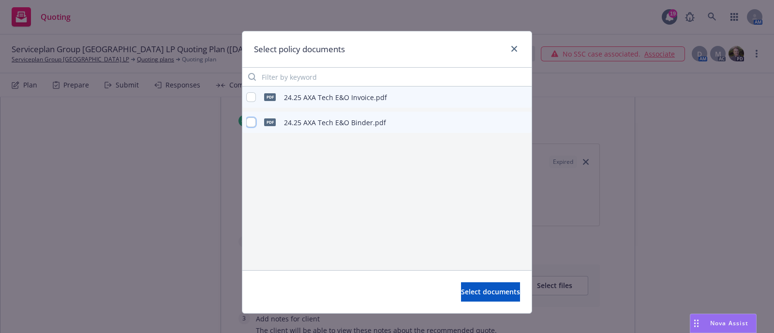
click at [246, 122] on input "checkbox" at bounding box center [251, 123] width 10 height 10
checkbox input "true"
click at [484, 301] on button "Select documents" at bounding box center [490, 291] width 59 height 19
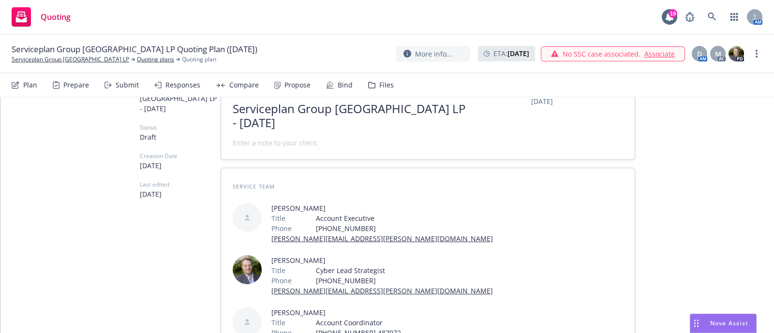
scroll to position [0, 0]
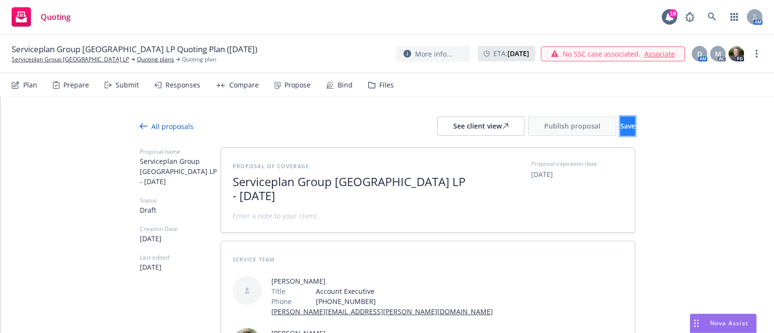
click at [620, 124] on span "Save" at bounding box center [627, 125] width 15 height 9
click at [462, 133] on div "See client view" at bounding box center [480, 126] width 55 height 18
click at [547, 124] on span "Publish proposal" at bounding box center [572, 125] width 56 height 9
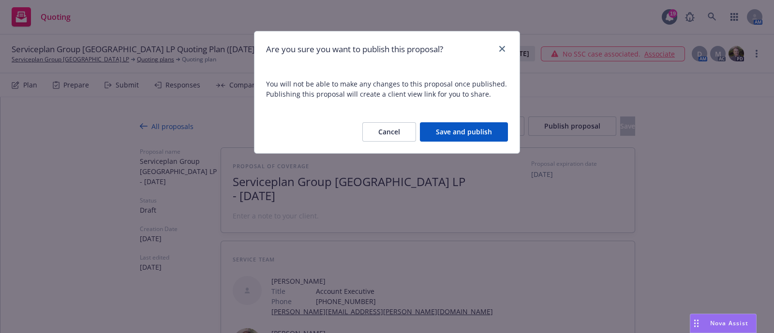
click at [455, 133] on button "Save and publish" at bounding box center [464, 131] width 88 height 19
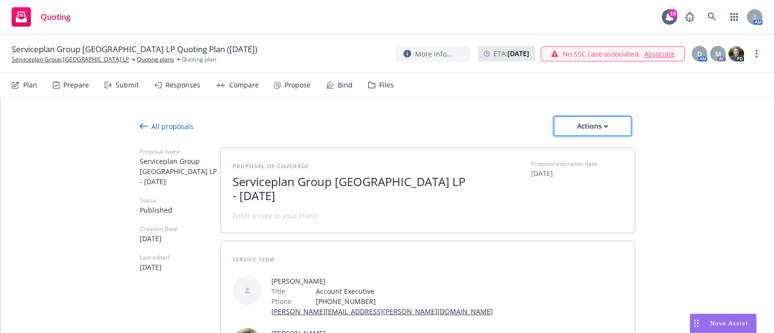
click at [580, 127] on div "Actions" at bounding box center [592, 126] width 45 height 18
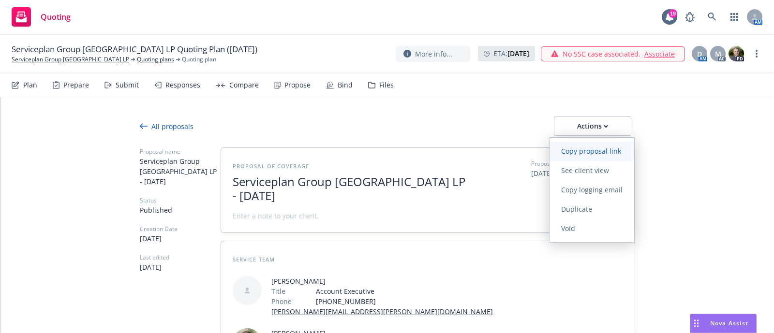
click at [589, 156] on link "Copy proposal link" at bounding box center [591, 151] width 85 height 19
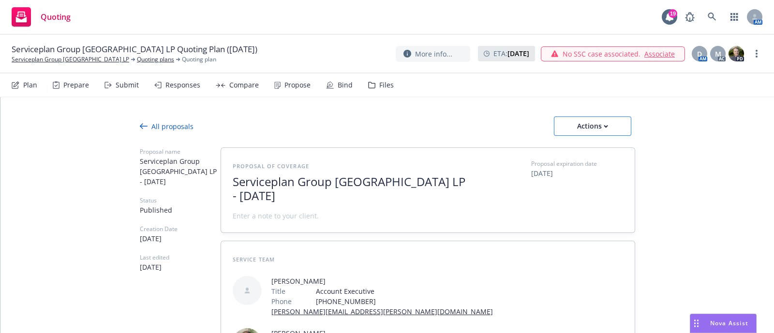
type textarea "x"
click at [591, 118] on div "Actions" at bounding box center [592, 126] width 45 height 18
click at [382, 93] on div "Files" at bounding box center [381, 85] width 26 height 23
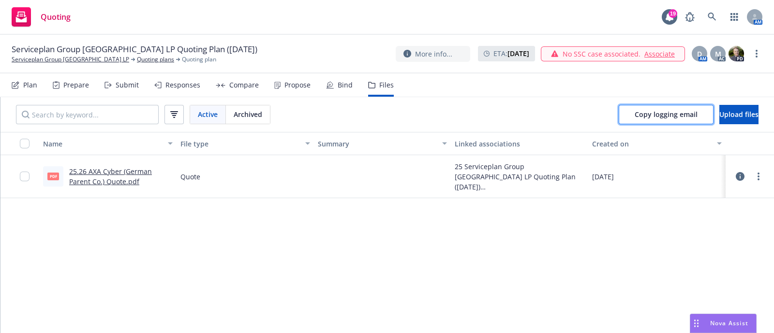
click at [650, 112] on span "Copy logging email" at bounding box center [666, 114] width 63 height 9
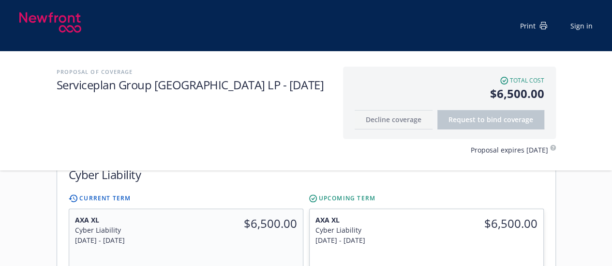
scroll to position [267, 0]
